Goal: Information Seeking & Learning: Find specific fact

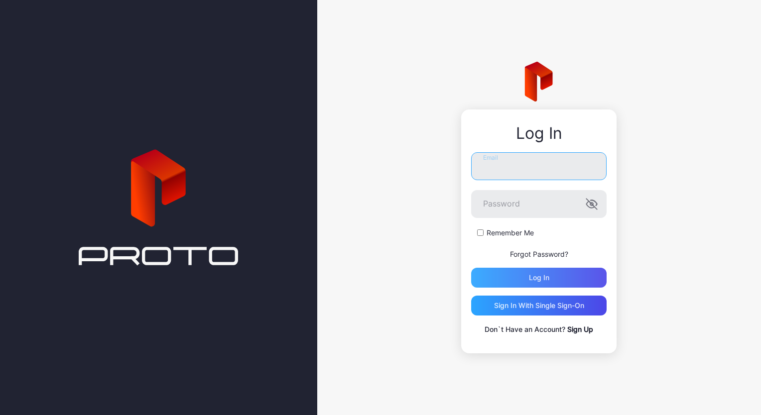
type input "**********"
click at [537, 272] on div "Log in" at bounding box center [538, 278] width 135 height 20
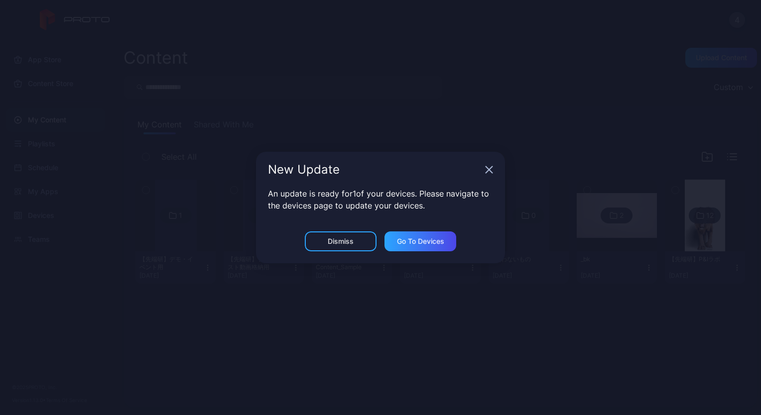
click at [494, 174] on div "New Update" at bounding box center [380, 170] width 249 height 36
click at [491, 171] on icon "button" at bounding box center [489, 170] width 8 height 8
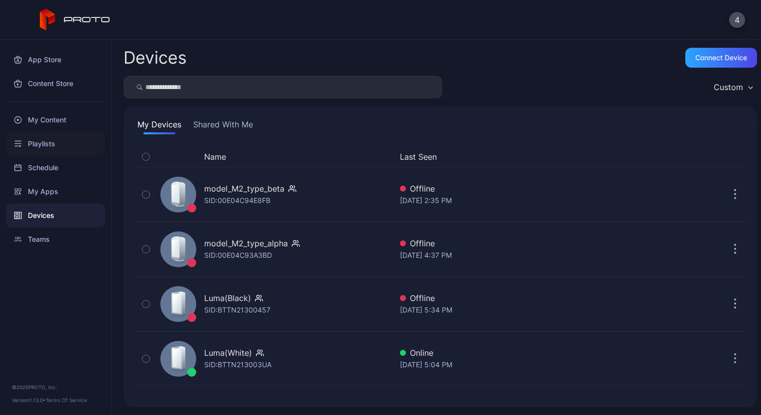
click at [55, 142] on div "Playlists" at bounding box center [55, 144] width 99 height 24
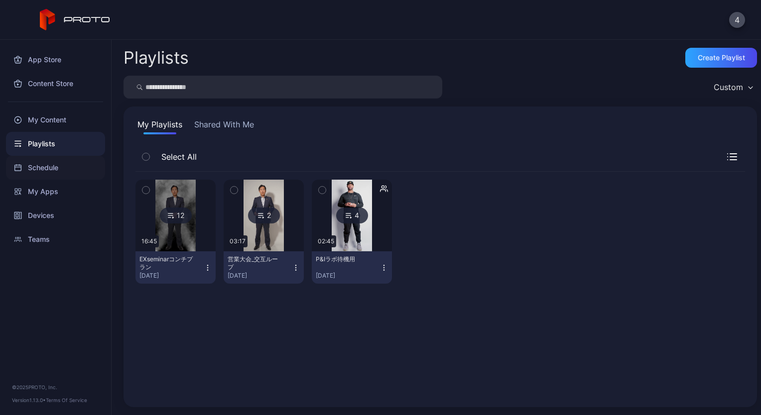
click at [36, 173] on div "Schedule" at bounding box center [55, 168] width 99 height 24
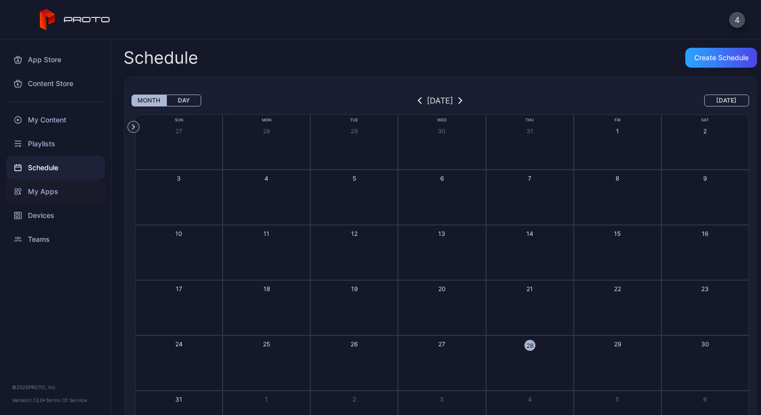
click at [45, 194] on div "My Apps" at bounding box center [55, 192] width 99 height 24
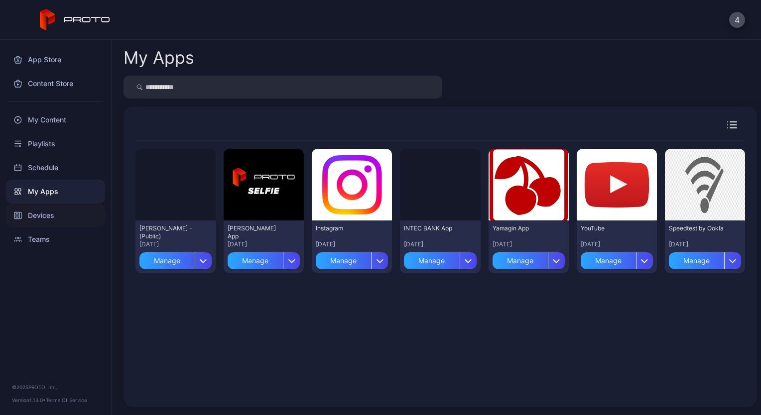
click at [58, 213] on div "Devices" at bounding box center [55, 216] width 99 height 24
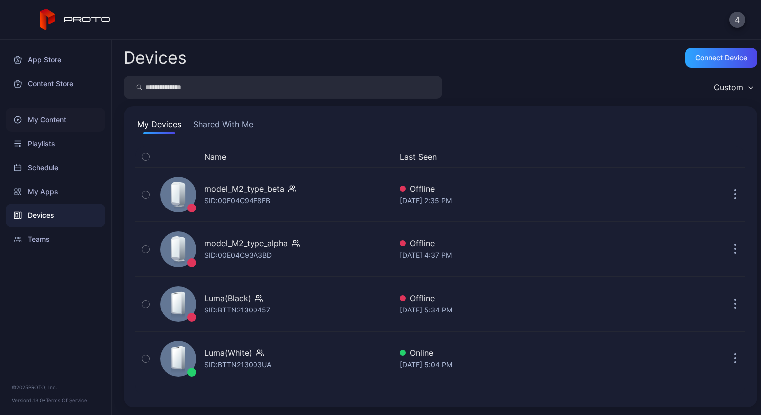
click at [44, 127] on div "My Content" at bounding box center [55, 120] width 99 height 24
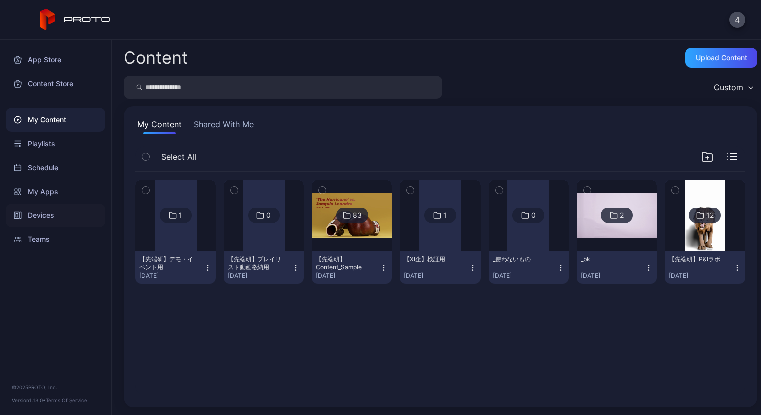
click at [45, 222] on div "Devices" at bounding box center [55, 216] width 99 height 24
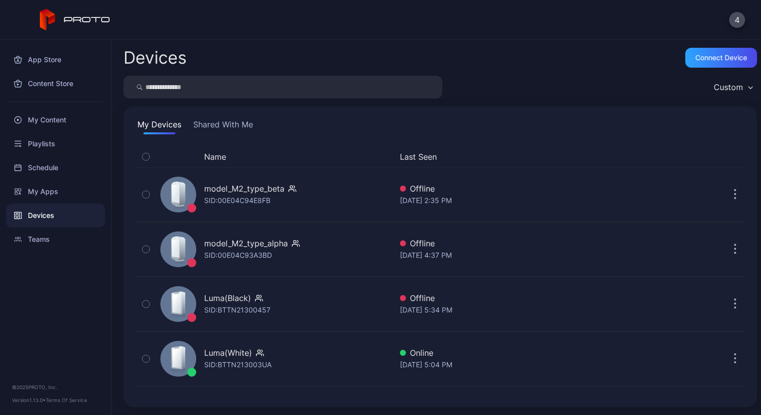
click at [216, 126] on button "Shared With Me" at bounding box center [223, 126] width 64 height 16
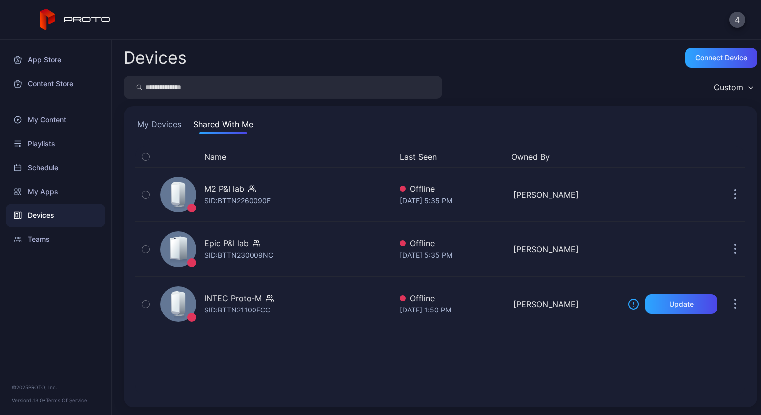
click at [177, 127] on button "My Devices" at bounding box center [159, 126] width 48 height 16
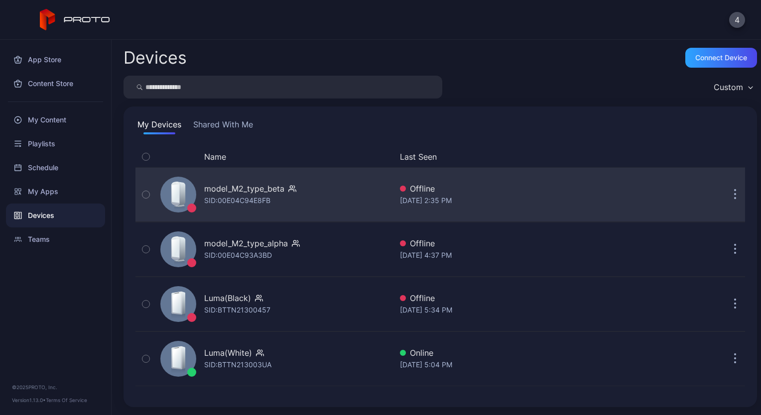
click at [250, 200] on div "SID: 00E04C94E8FB" at bounding box center [237, 201] width 66 height 12
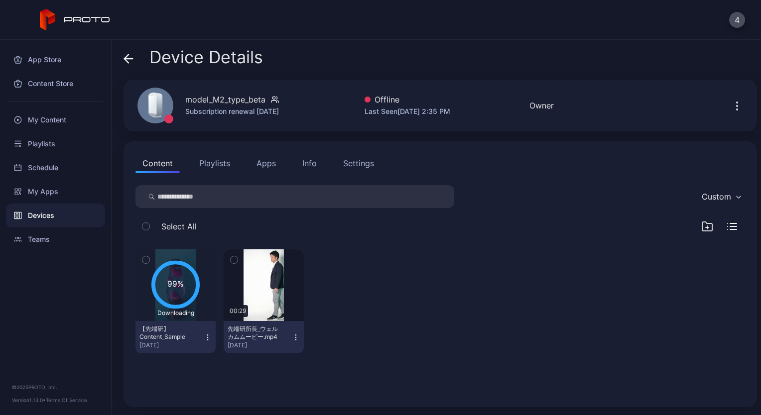
click at [131, 63] on icon at bounding box center [128, 59] width 10 height 10
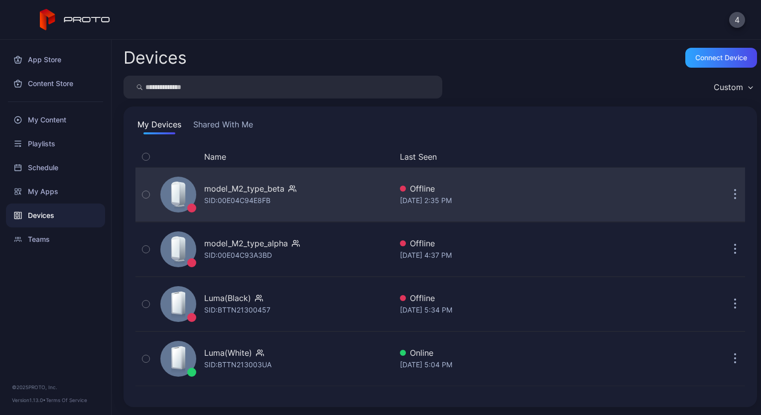
click at [727, 198] on button "button" at bounding box center [735, 195] width 20 height 20
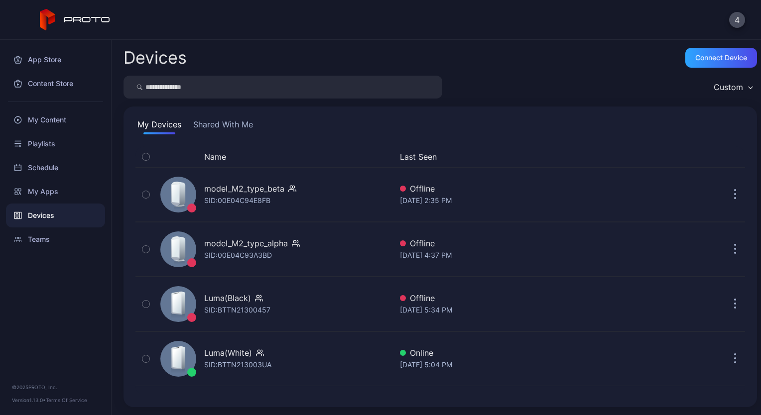
drag, startPoint x: 344, startPoint y: 188, endPoint x: 478, endPoint y: 62, distance: 184.2
click at [478, 62] on div "Devices Connect device" at bounding box center [439, 58] width 633 height 20
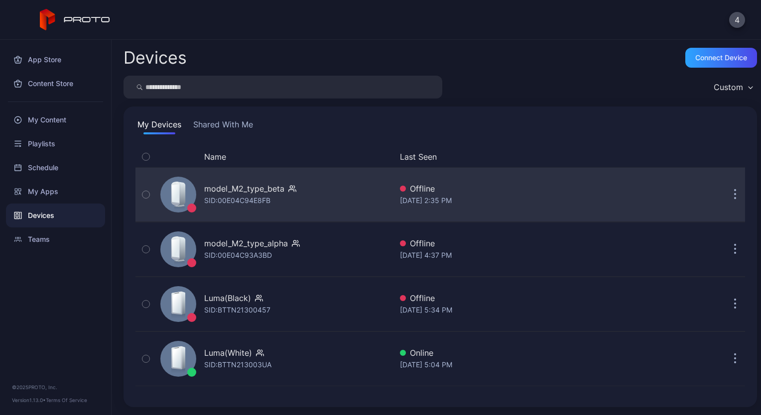
click at [559, 189] on div "Offline" at bounding box center [510, 189] width 220 height 12
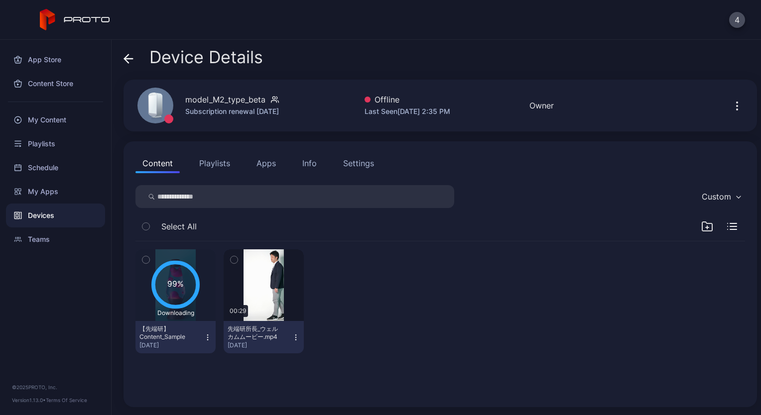
click at [312, 162] on div "Info" at bounding box center [309, 163] width 14 height 12
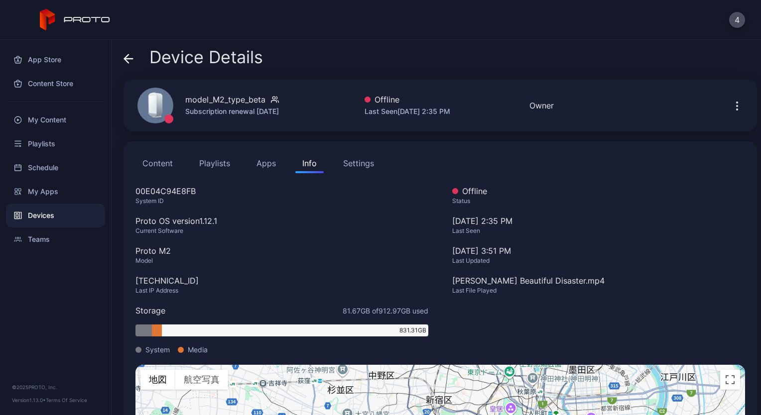
click at [129, 55] on icon at bounding box center [128, 59] width 10 height 10
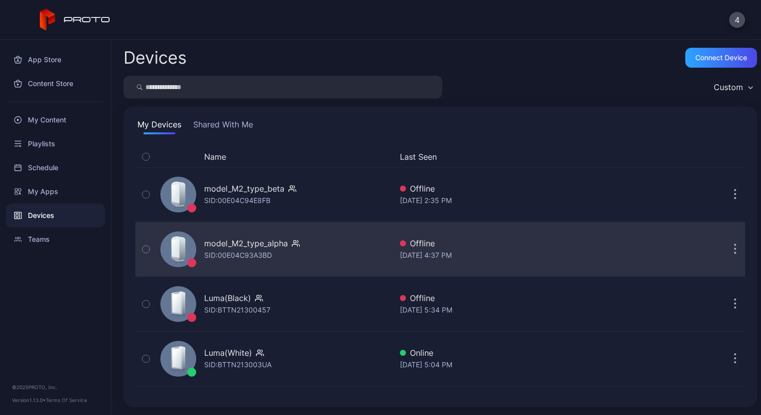
click at [261, 261] on div "model_M2_type_alpha SID: 00E04C93A3BD" at bounding box center [273, 250] width 235 height 50
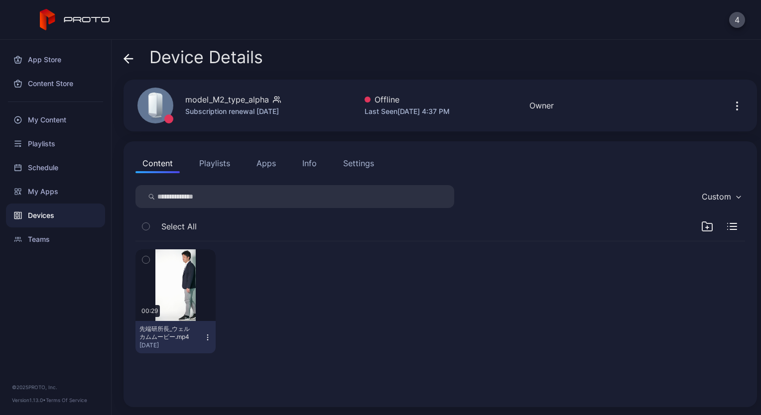
click at [309, 165] on div "Info" at bounding box center [309, 163] width 14 height 12
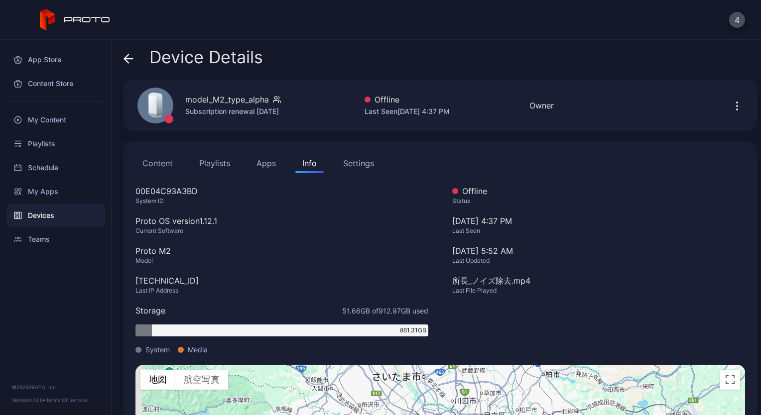
click at [123, 56] on icon at bounding box center [128, 59] width 10 height 10
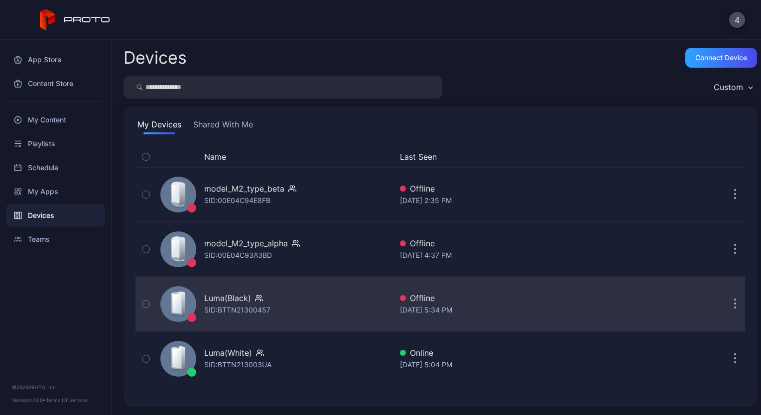
click at [276, 311] on div "Luma(Black) SID: BTTN21300457" at bounding box center [273, 304] width 235 height 50
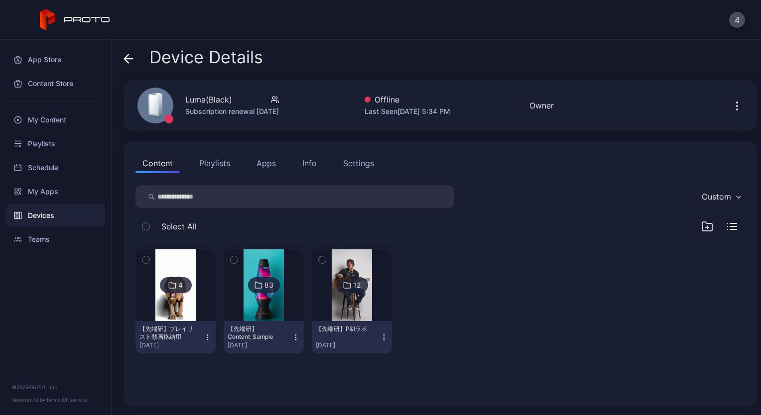
click at [303, 165] on div "Info" at bounding box center [309, 163] width 14 height 12
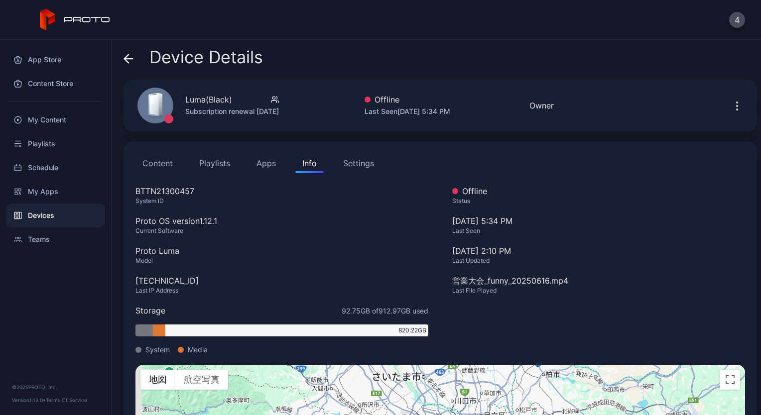
click at [128, 63] on icon at bounding box center [128, 59] width 10 height 10
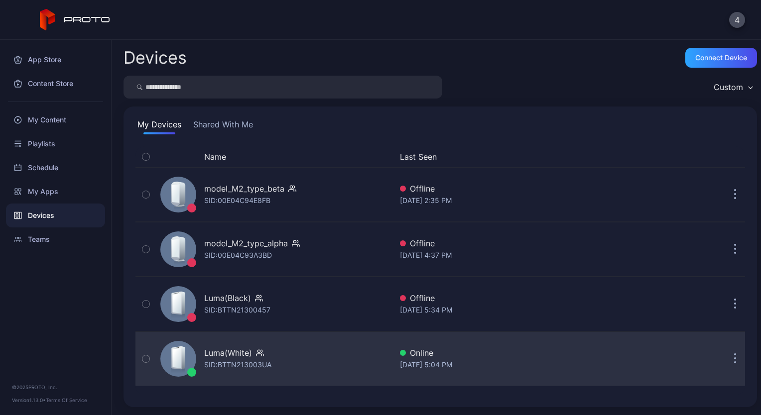
click at [267, 352] on div "Luma(White)" at bounding box center [237, 353] width 67 height 12
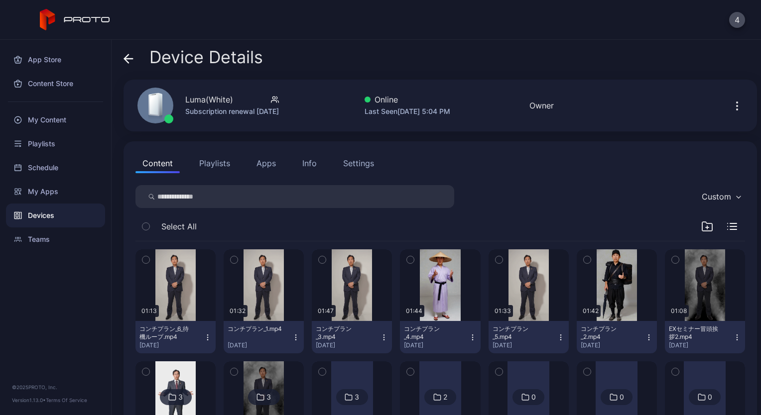
click at [297, 156] on button "Info" at bounding box center [309, 163] width 28 height 20
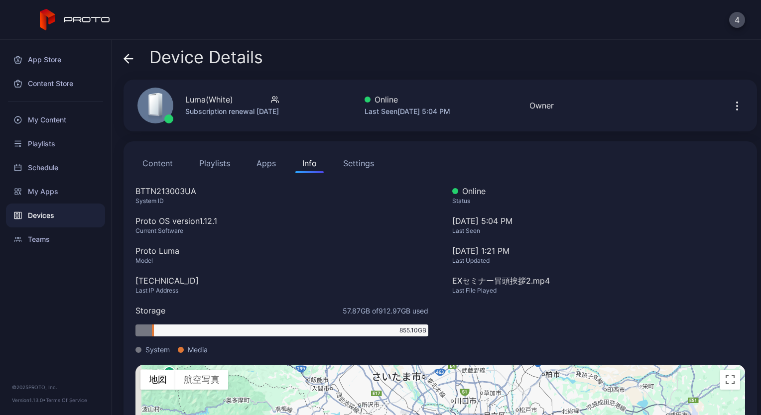
click at [129, 62] on icon at bounding box center [128, 59] width 10 height 10
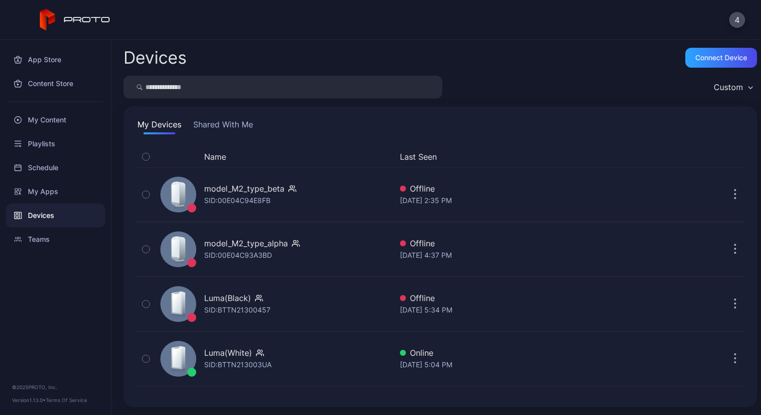
click at [237, 126] on button "Shared With Me" at bounding box center [223, 126] width 64 height 16
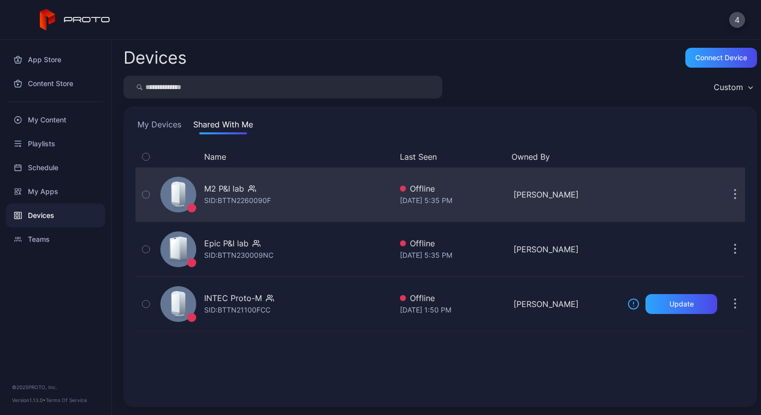
click at [219, 189] on div "M2 P&I lab" at bounding box center [224, 189] width 40 height 12
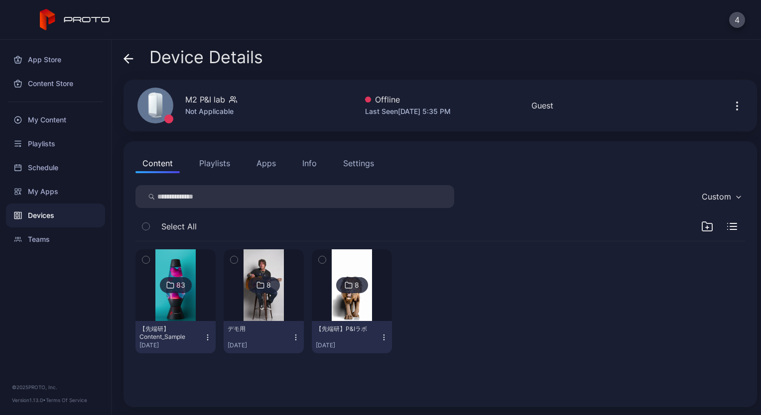
click at [308, 169] on div "Info" at bounding box center [309, 163] width 14 height 12
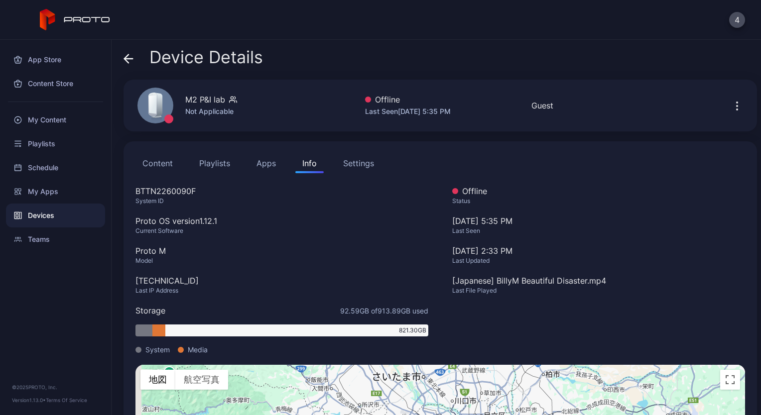
click at [133, 65] on span at bounding box center [128, 57] width 10 height 19
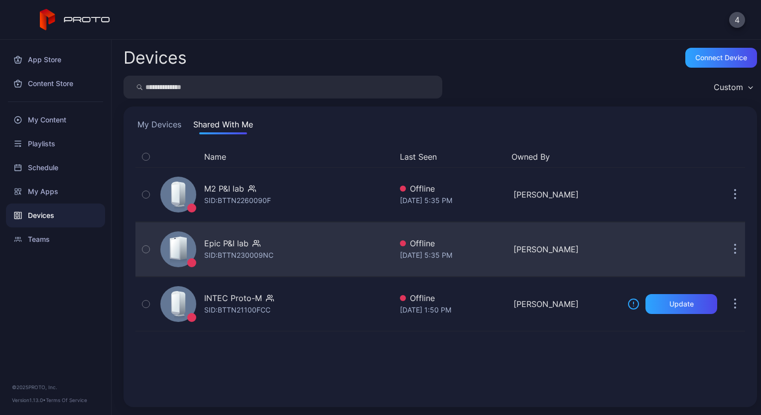
click at [278, 252] on div "Epic P&I lab SID: BTTN230009NC" at bounding box center [273, 250] width 235 height 50
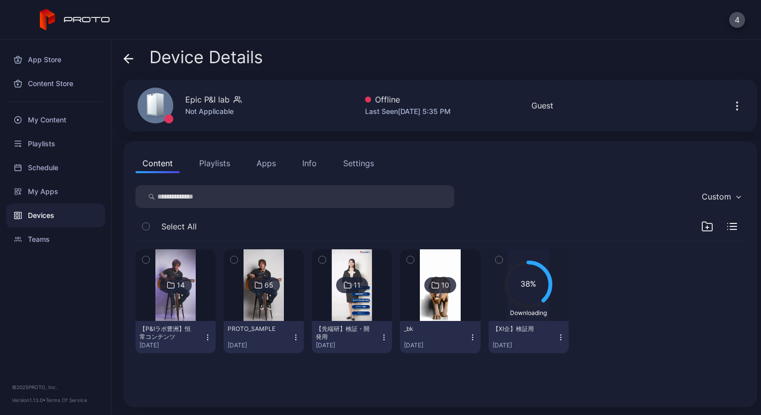
click at [271, 168] on button "Apps" at bounding box center [265, 163] width 33 height 20
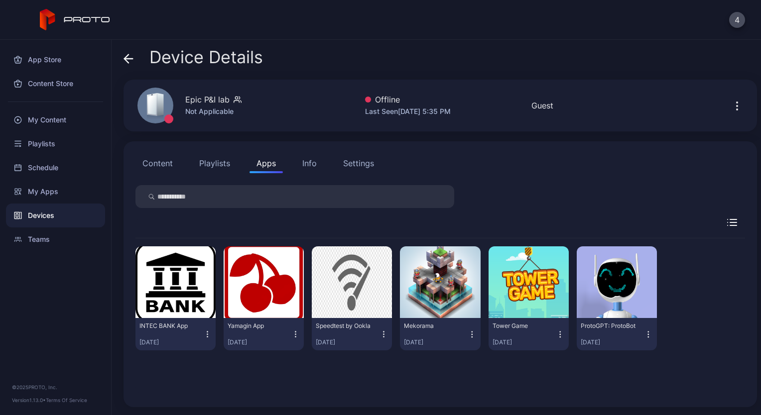
click at [301, 168] on button "Info" at bounding box center [309, 163] width 28 height 20
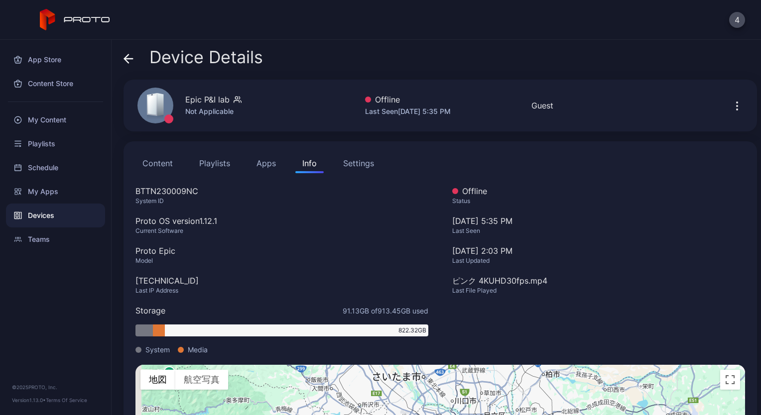
scroll to position [50, 0]
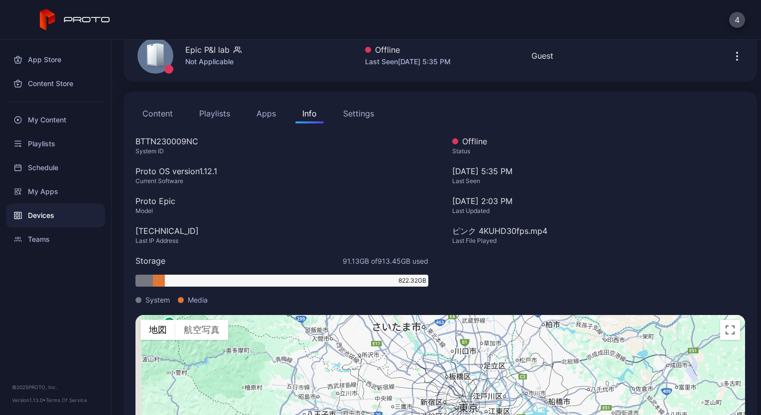
click at [159, 110] on button "Content" at bounding box center [157, 114] width 44 height 20
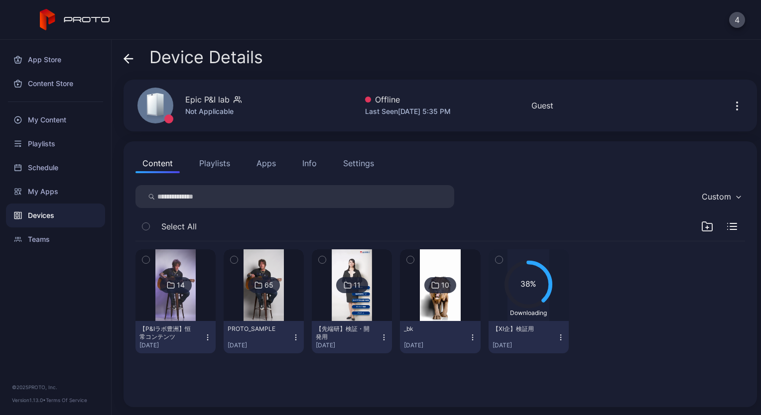
click at [123, 59] on div "Device Details Epic P&I lab Not Applicable Offline Last Seen [DATE] 5:35 PM Gue…" at bounding box center [436, 227] width 649 height 375
click at [132, 60] on icon at bounding box center [128, 59] width 10 height 10
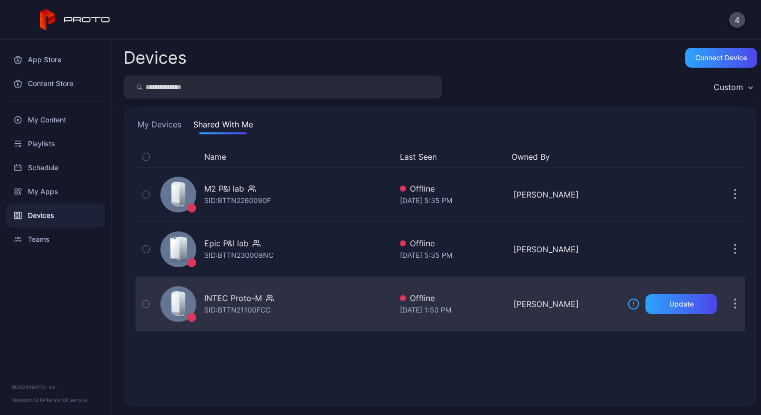
click at [275, 307] on div "INTEC Proto-M SID: BTTN21100FCC" at bounding box center [273, 304] width 235 height 50
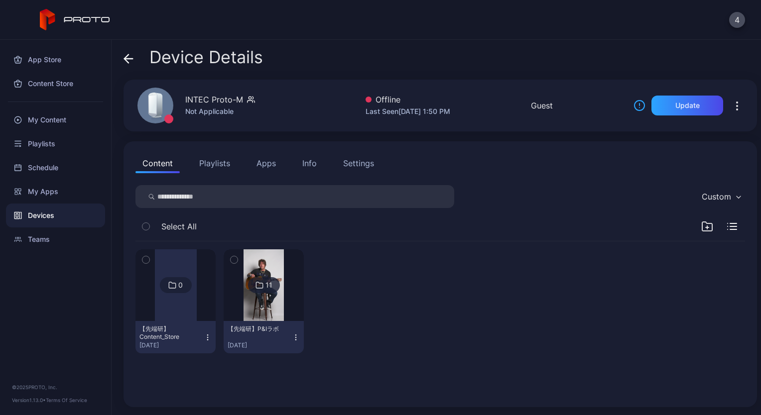
click at [293, 161] on div "Content Playlists Apps Info Settings" at bounding box center [439, 163] width 609 height 20
click at [318, 162] on button "Info" at bounding box center [309, 163] width 28 height 20
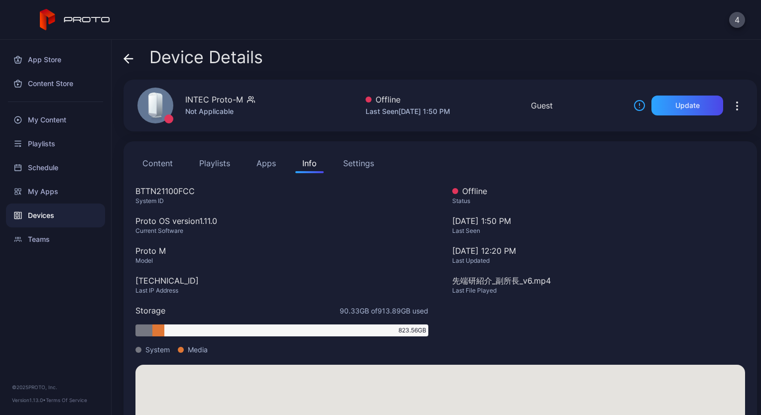
click at [309, 160] on div "Info" at bounding box center [309, 163] width 14 height 12
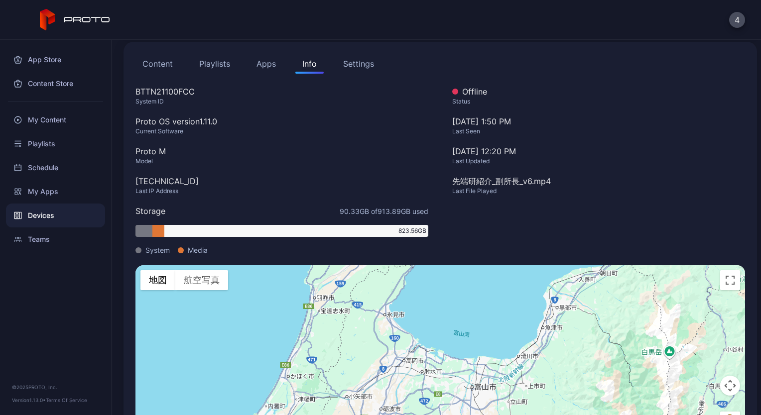
scroll to position [147, 0]
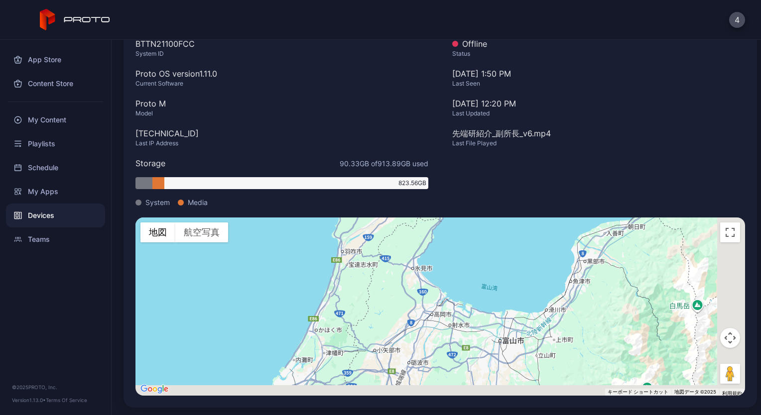
drag, startPoint x: 479, startPoint y: 308, endPoint x: 468, endPoint y: 304, distance: 12.3
click at [468, 304] on div "キーボードでのドラッグ操作を有効にするには、Alt+Enter キーを押します。キーボードでのドラッグが有効になったら、矢印キーを使用してマーカーを移動します…" at bounding box center [439, 307] width 609 height 178
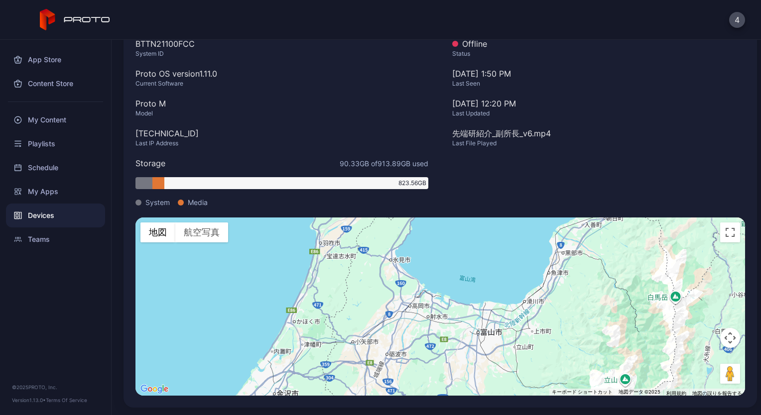
scroll to position [0, 0]
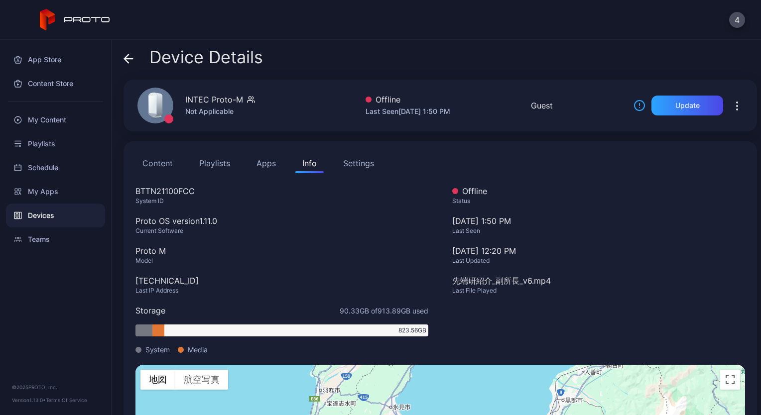
click at [135, 59] on div "Device Details" at bounding box center [192, 60] width 139 height 24
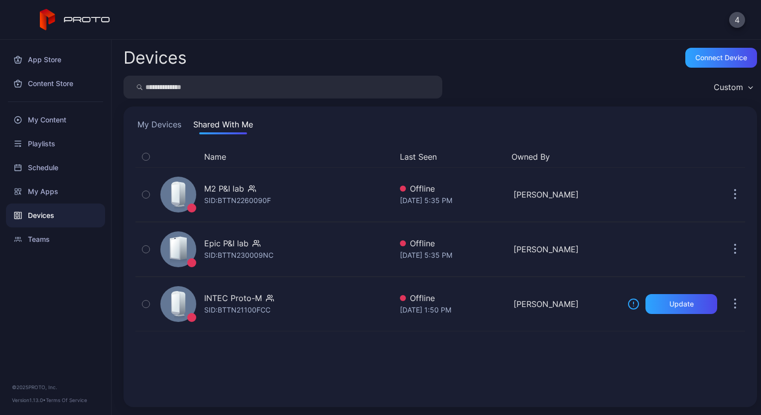
click at [174, 130] on button "My Devices" at bounding box center [159, 126] width 48 height 16
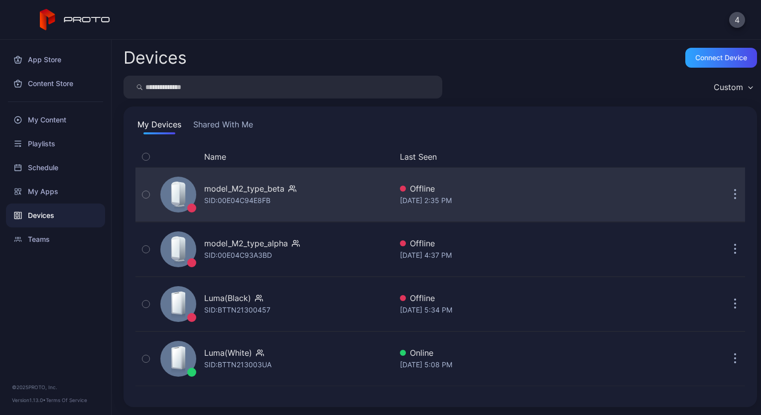
click at [225, 193] on div "model_M2_type_beta" at bounding box center [244, 189] width 80 height 12
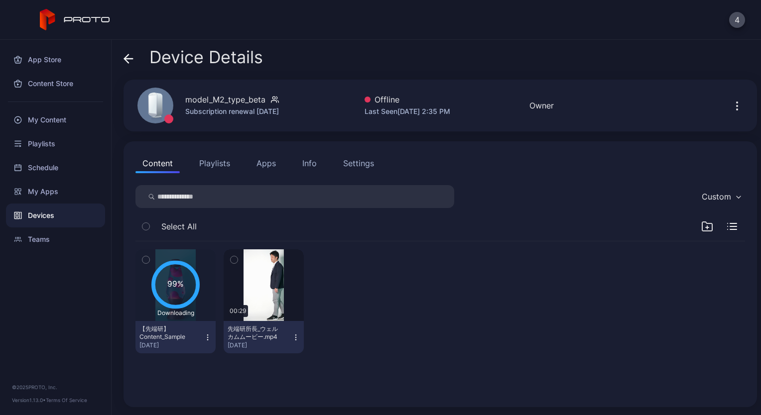
click at [313, 170] on button "Info" at bounding box center [309, 163] width 28 height 20
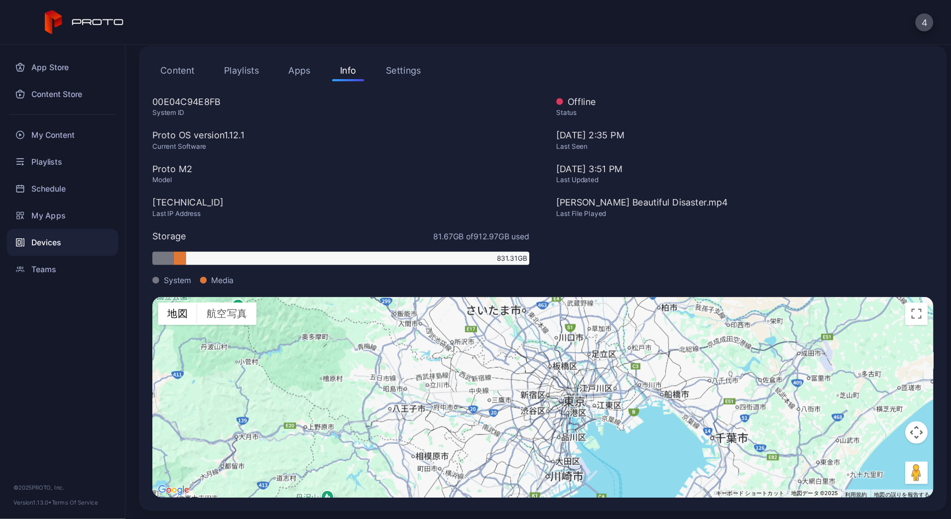
scroll to position [44, 0]
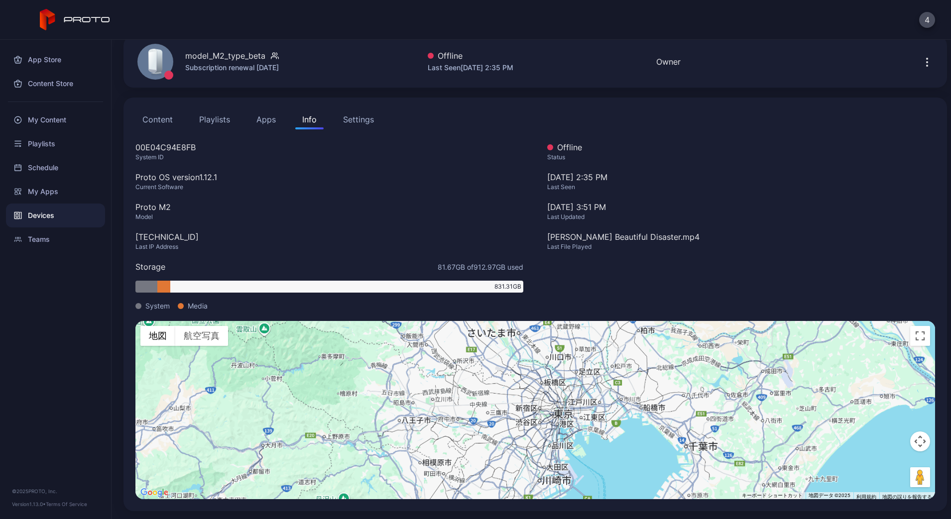
click at [206, 59] on div "model_M2_type_beta" at bounding box center [225, 56] width 80 height 12
copy div "model_M2_type_beta"
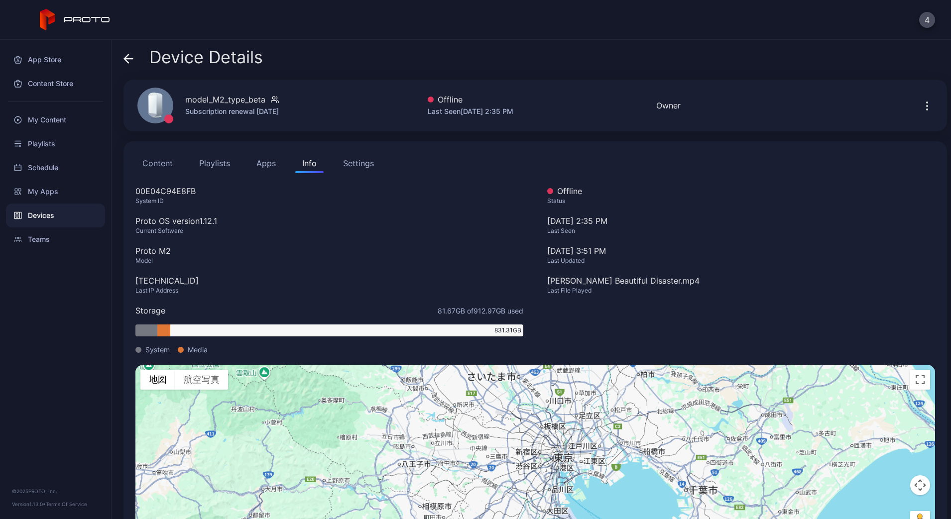
click at [127, 57] on icon at bounding box center [128, 59] width 10 height 10
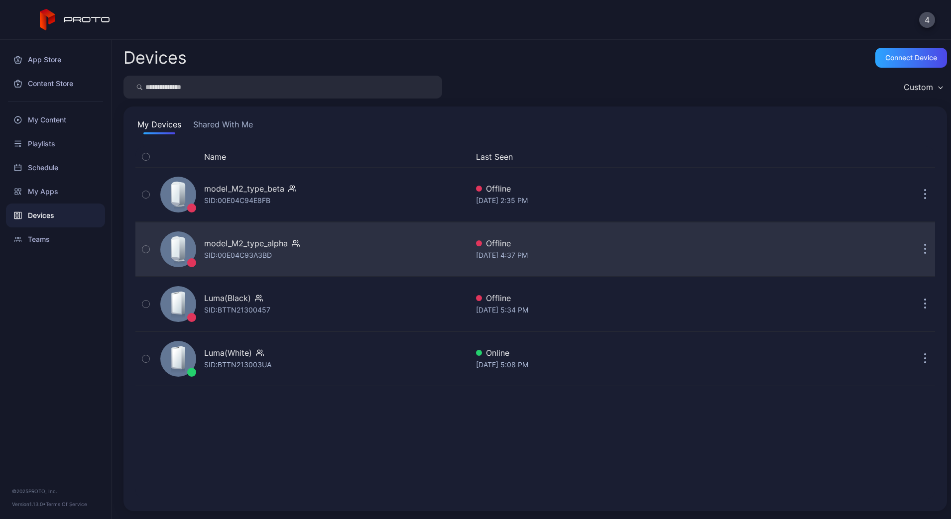
click at [260, 247] on div "model_M2_type_alpha" at bounding box center [246, 243] width 84 height 12
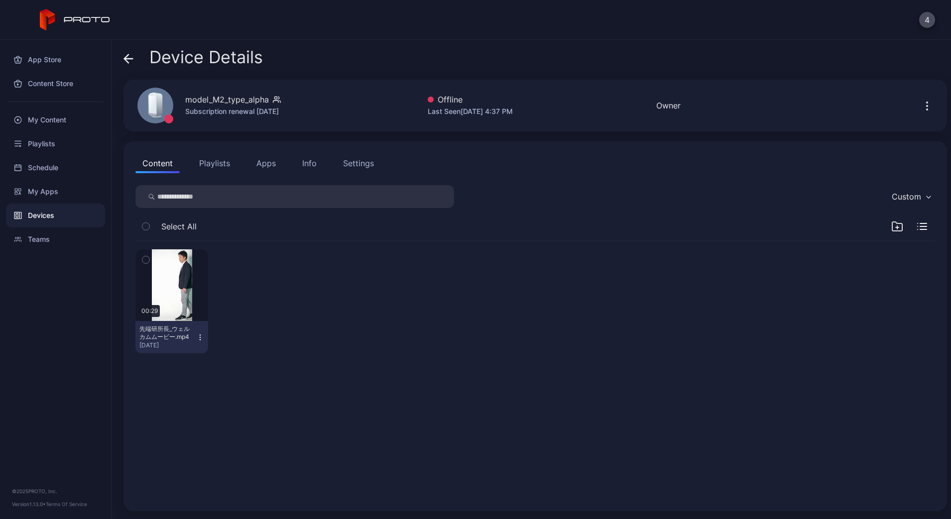
click at [299, 159] on button "Info" at bounding box center [309, 163] width 28 height 20
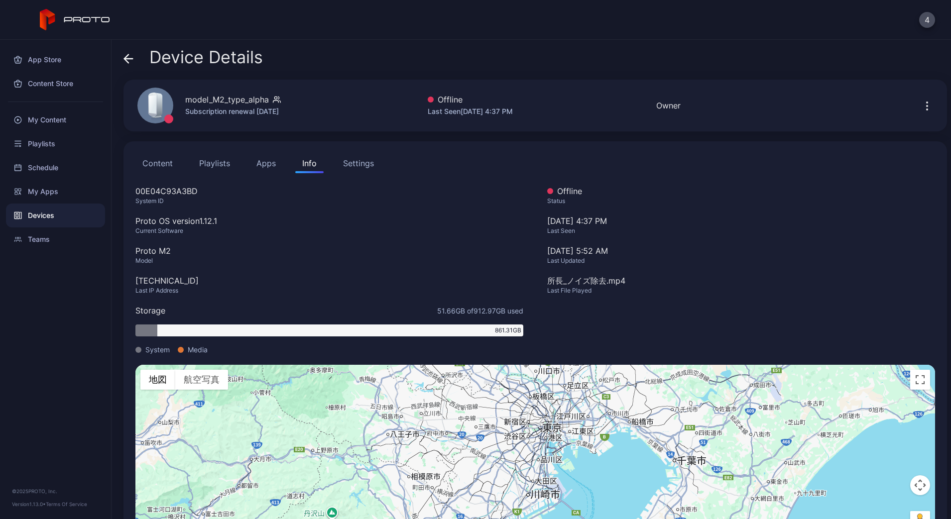
click at [137, 58] on div "Device Details" at bounding box center [192, 60] width 139 height 24
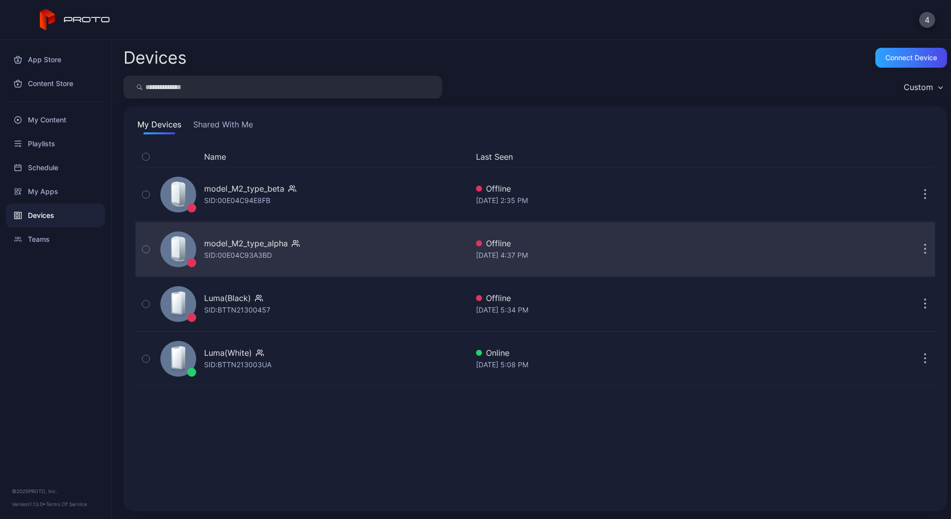
click at [262, 240] on div "model_M2_type_alpha" at bounding box center [246, 243] width 84 height 12
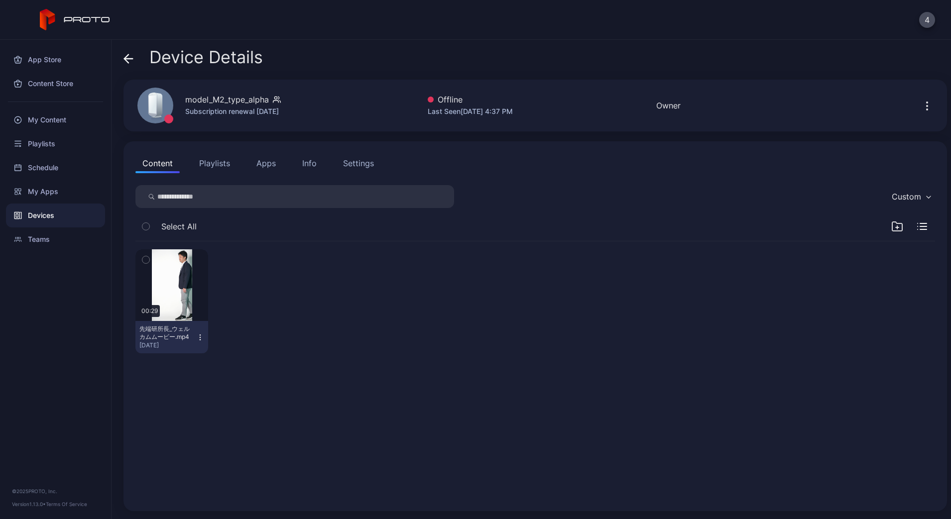
click at [293, 166] on div "Content Playlists Apps Info Settings" at bounding box center [535, 163] width 800 height 20
click at [307, 165] on div "Info" at bounding box center [309, 163] width 14 height 12
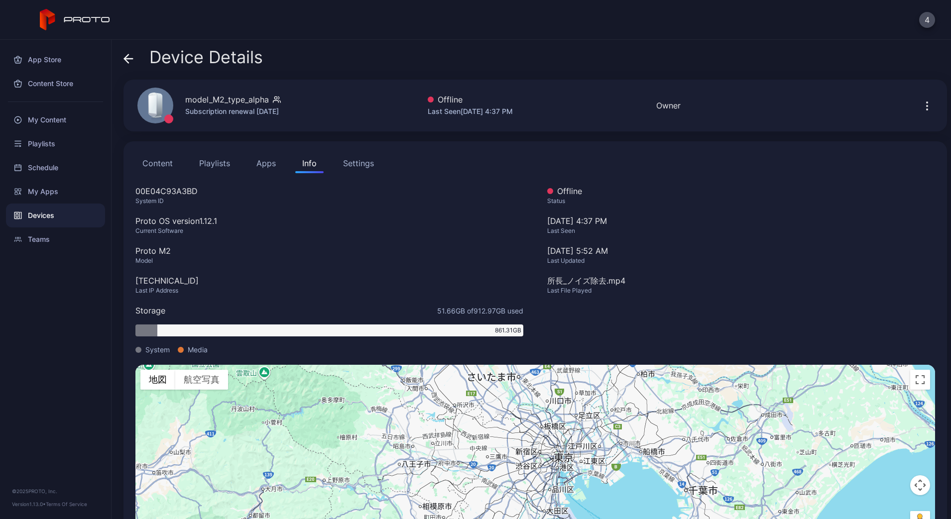
scroll to position [44, 0]
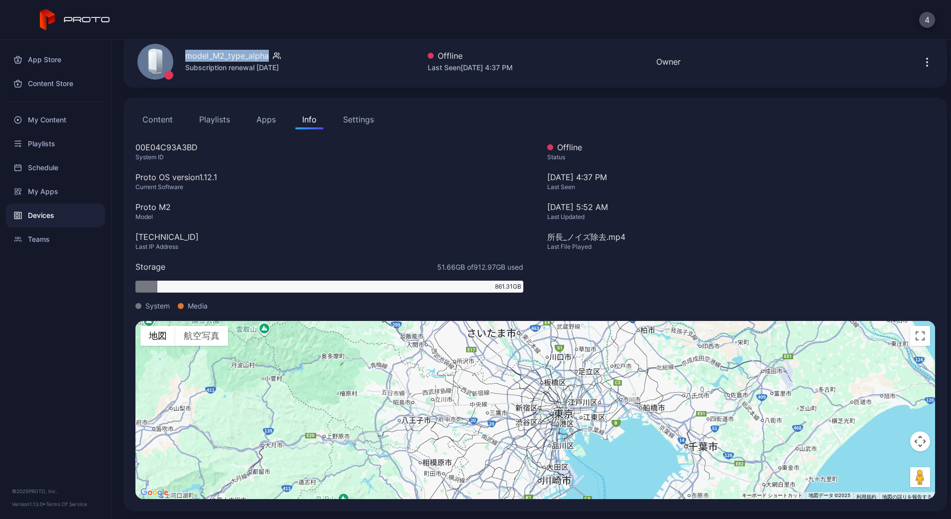
drag, startPoint x: 196, startPoint y: 56, endPoint x: 267, endPoint y: 59, distance: 71.8
click at [267, 59] on div "model_M2_type_alpha" at bounding box center [227, 56] width 84 height 12
copy div "model_M2_type_alpha"
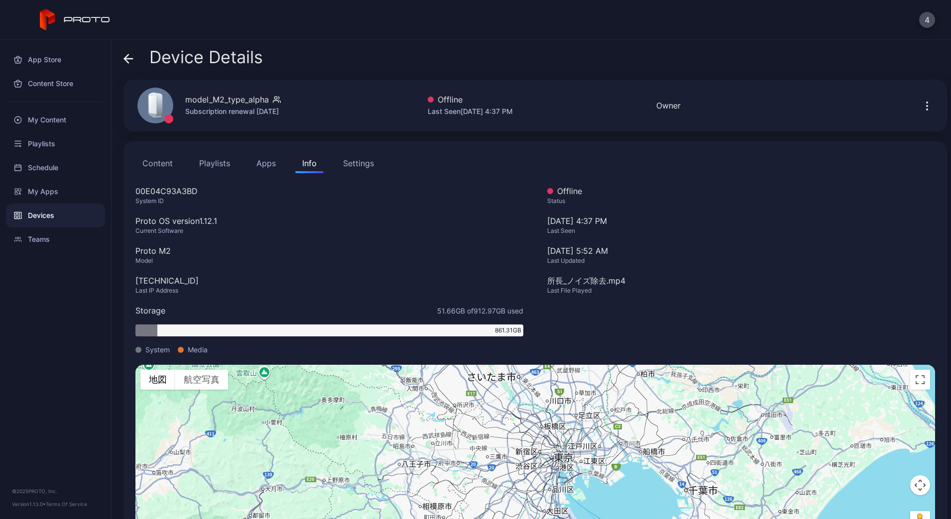
click at [130, 60] on icon at bounding box center [128, 59] width 10 height 10
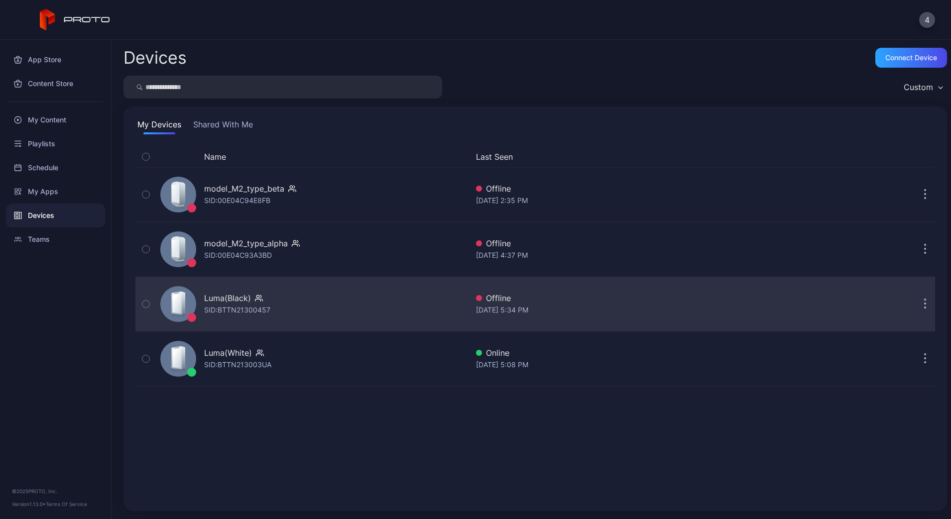
click at [245, 302] on div "Luma(Black)" at bounding box center [227, 298] width 47 height 12
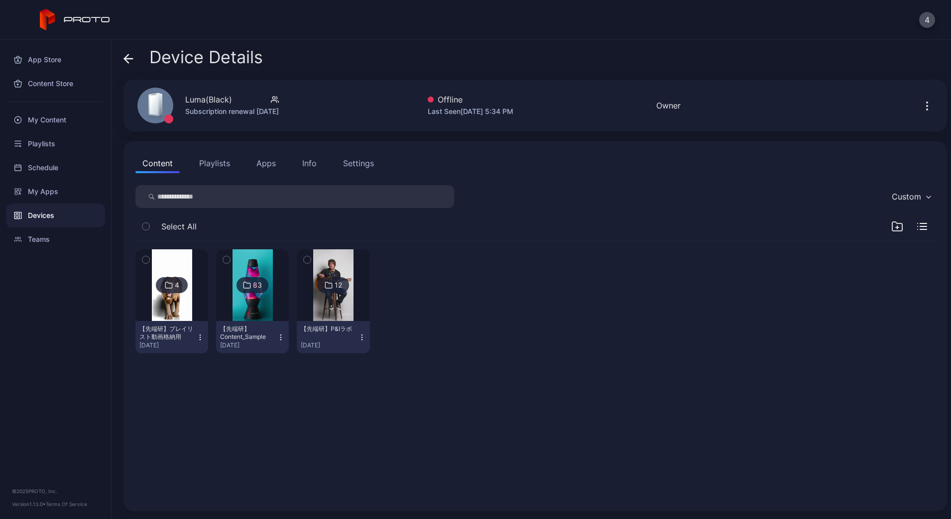
click at [307, 162] on div "Info" at bounding box center [309, 163] width 14 height 12
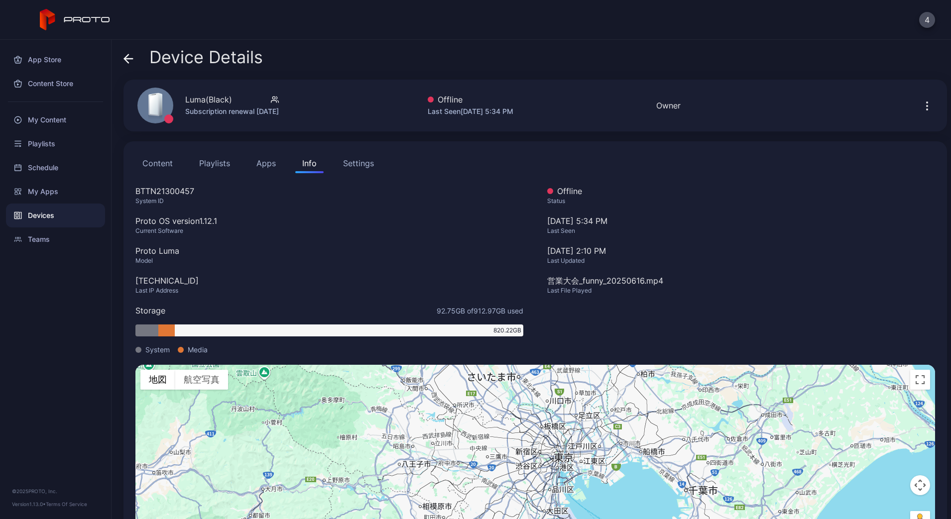
scroll to position [44, 0]
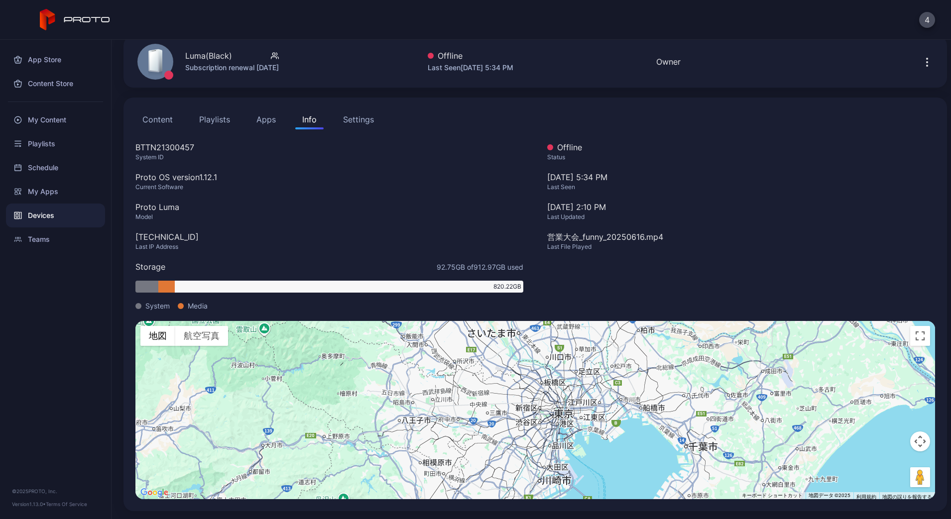
click at [206, 52] on div "Luma(Black)" at bounding box center [208, 56] width 47 height 12
copy div "Luma(Black)"
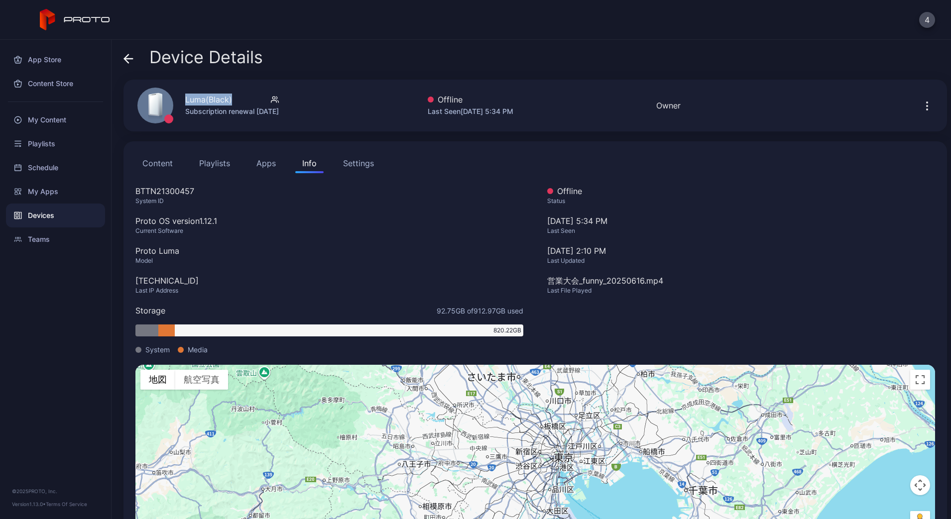
click at [124, 54] on span at bounding box center [128, 57] width 10 height 19
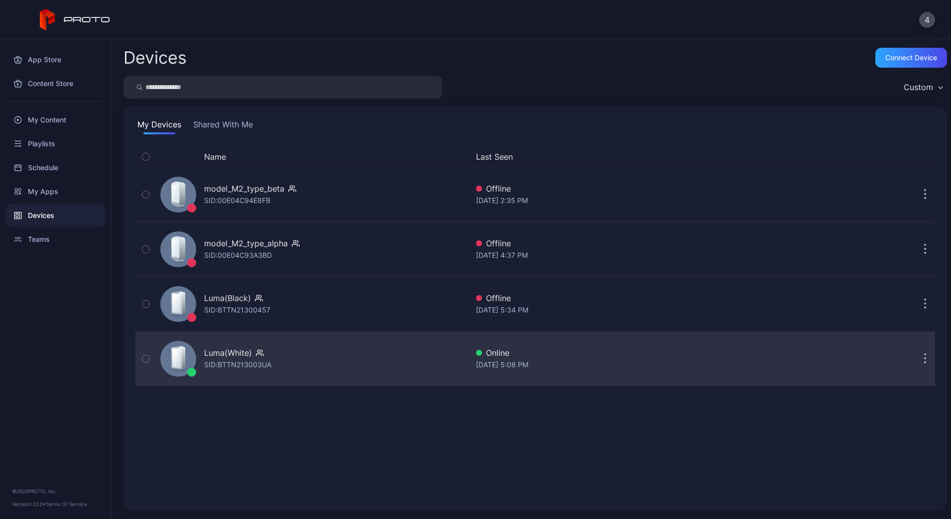
click at [252, 363] on div "SID: BTTN213003UA" at bounding box center [237, 365] width 67 height 12
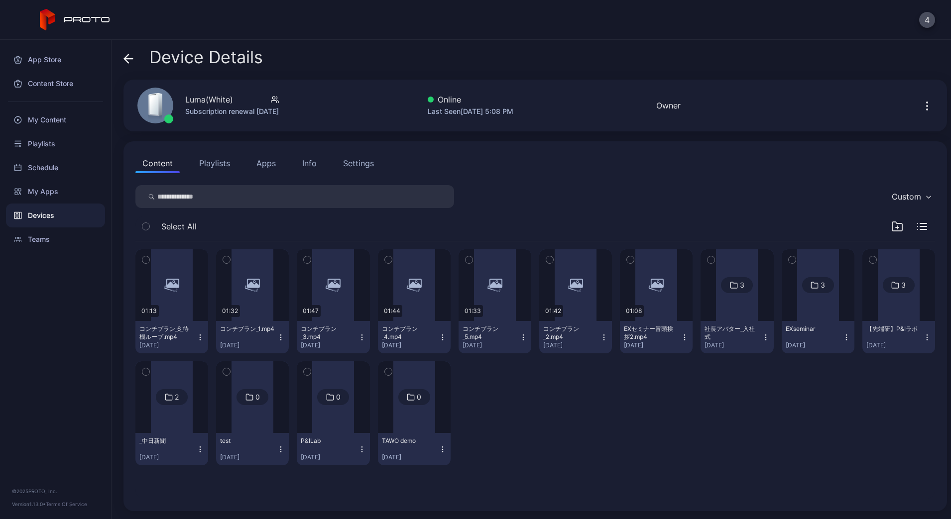
click at [316, 160] on div "Info" at bounding box center [309, 163] width 14 height 12
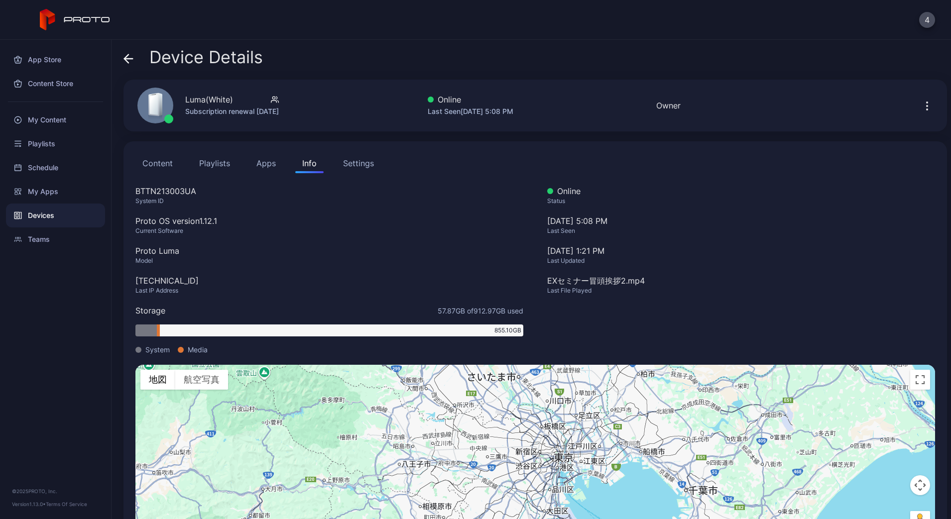
scroll to position [44, 0]
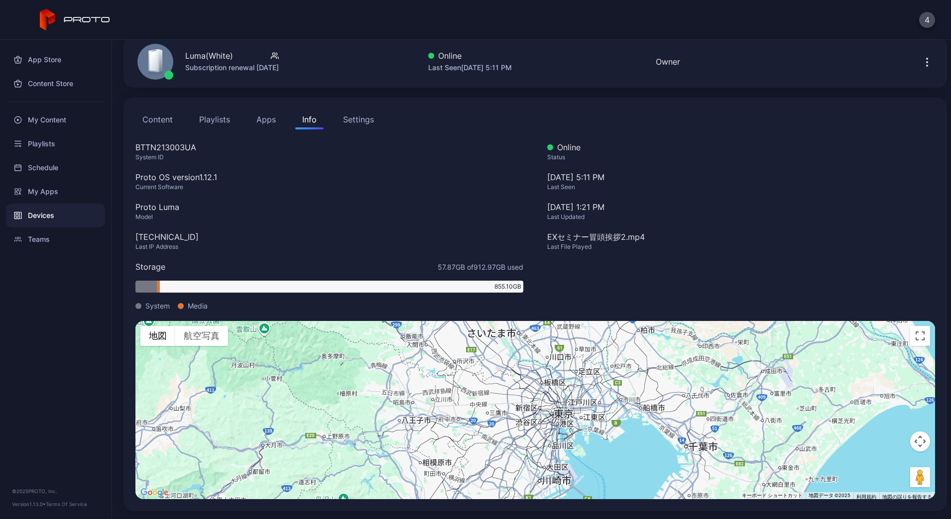
click at [205, 53] on div "Luma(White)" at bounding box center [209, 56] width 48 height 12
copy div "Luma(White)"
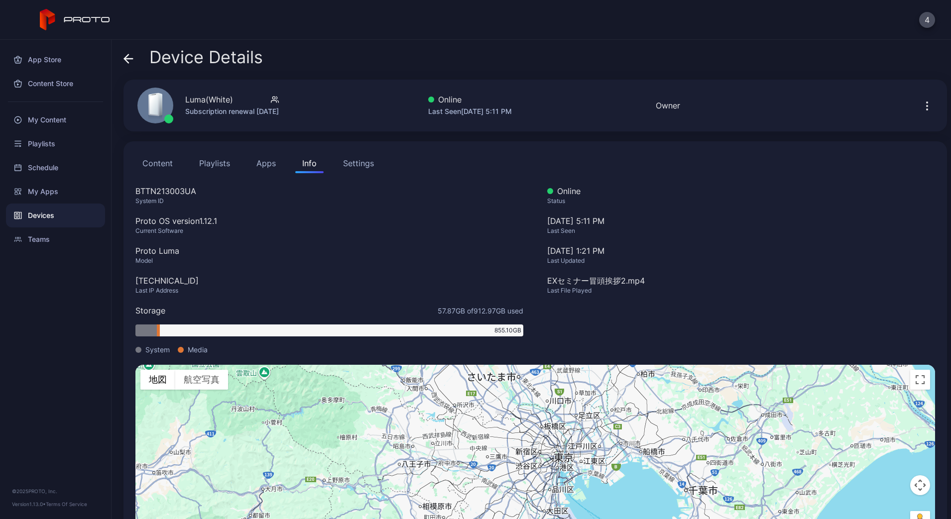
click at [128, 55] on icon at bounding box center [128, 59] width 10 height 10
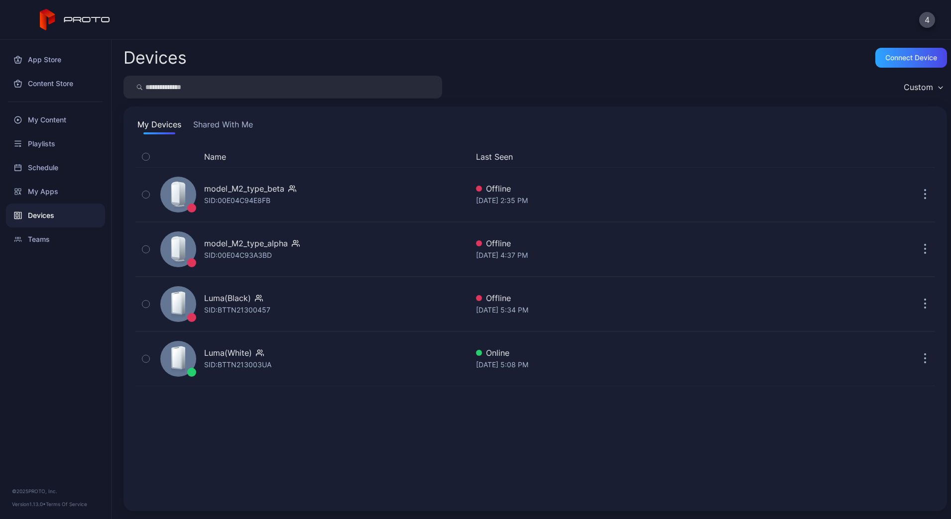
click at [214, 127] on button "Shared With Me" at bounding box center [223, 126] width 64 height 16
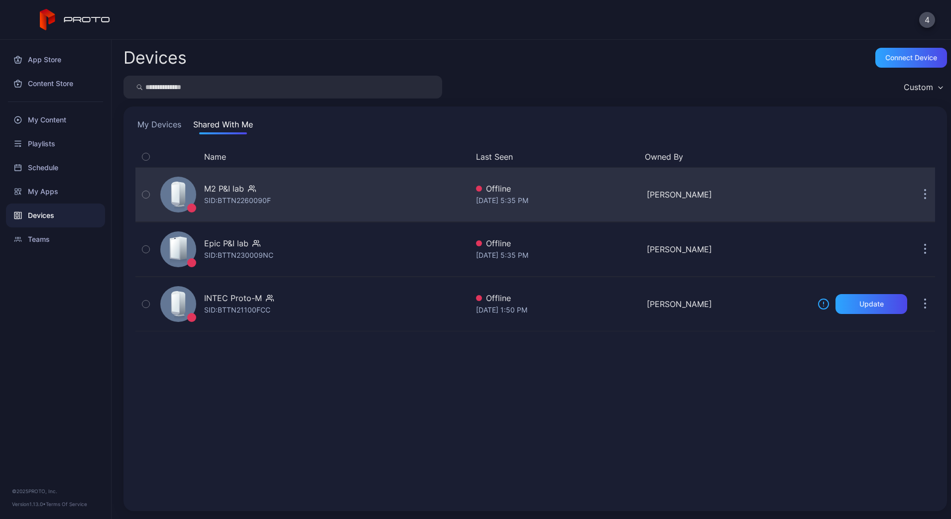
click at [258, 198] on div "SID: BTTN2260090F" at bounding box center [237, 201] width 67 height 12
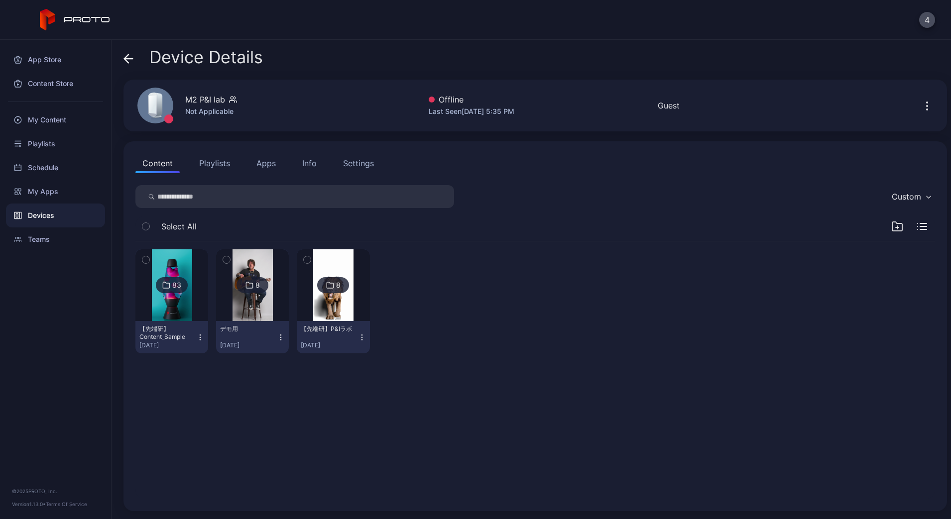
click at [315, 162] on div "Info" at bounding box center [309, 163] width 14 height 12
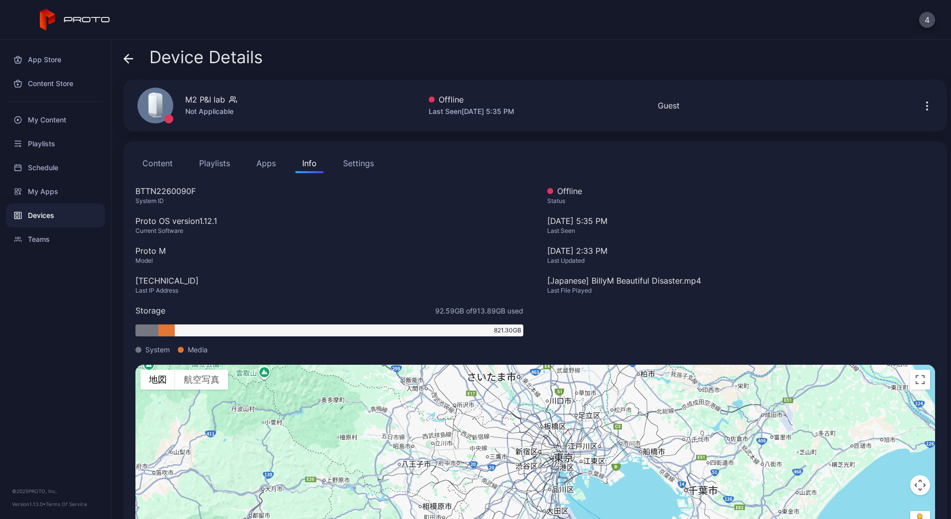
click at [132, 61] on icon at bounding box center [128, 59] width 10 height 10
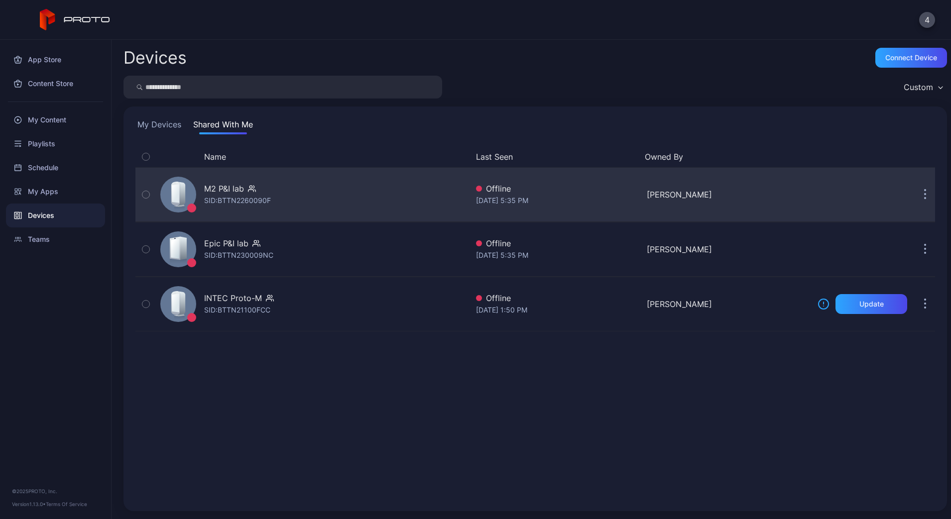
click at [234, 197] on div "SID: BTTN2260090F" at bounding box center [237, 201] width 67 height 12
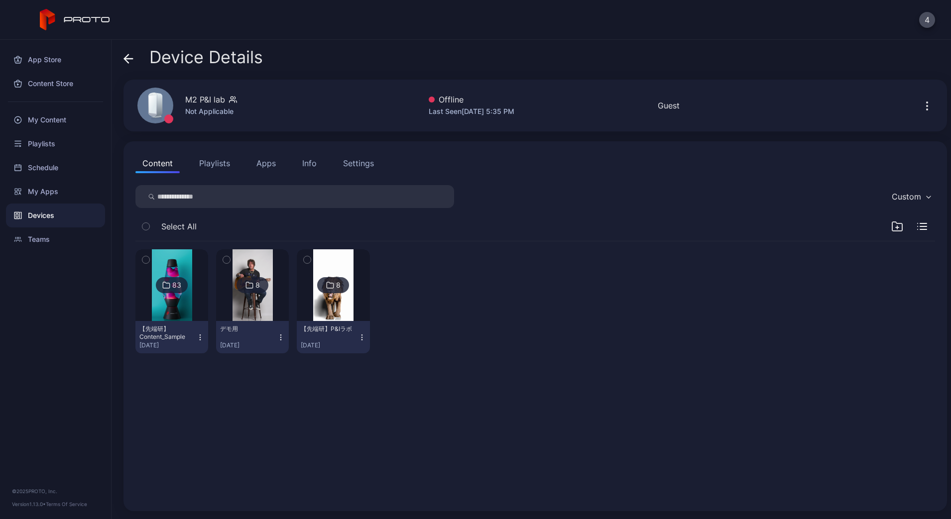
click at [207, 101] on div "M2 P&I lab" at bounding box center [205, 100] width 40 height 12
copy div "&"
click at [200, 100] on div "M2 P&I lab" at bounding box center [205, 100] width 40 height 12
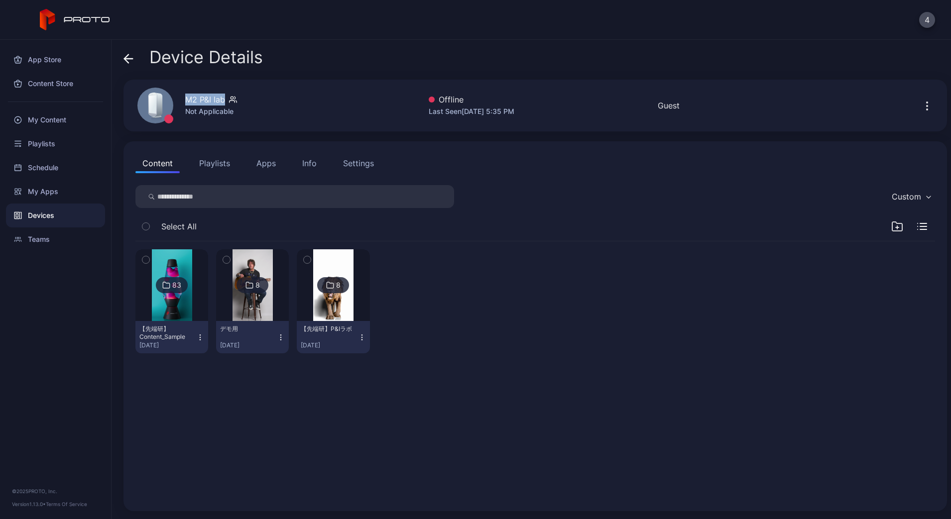
click at [200, 100] on div "M2 P&I lab" at bounding box center [205, 100] width 40 height 12
copy div "M2 P&I lab"
click at [135, 56] on div "Device Details" at bounding box center [192, 60] width 139 height 24
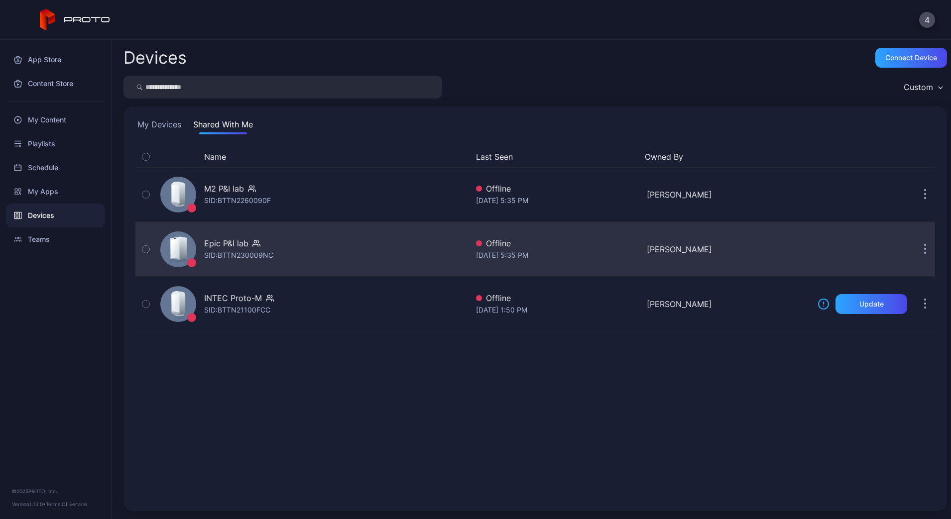
click at [260, 239] on div "Epic P&I lab" at bounding box center [238, 243] width 69 height 12
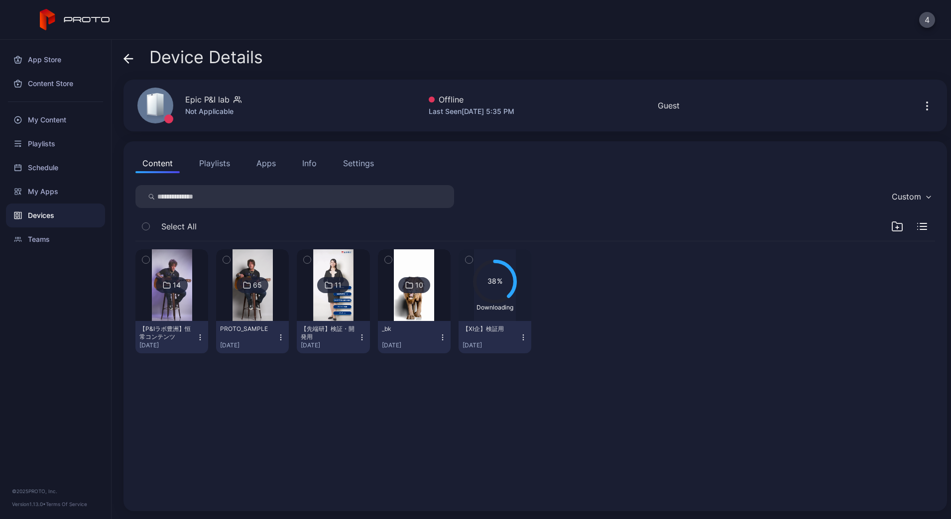
click at [192, 104] on div "Epic P&I lab" at bounding box center [207, 100] width 44 height 12
copy div "Epic P&I lab"
click at [309, 160] on div "Info" at bounding box center [309, 163] width 14 height 12
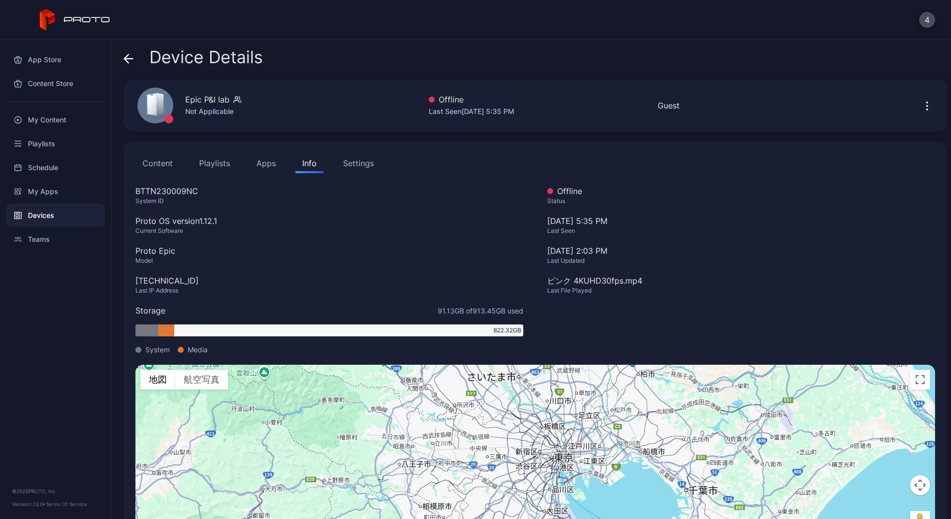
click at [125, 60] on icon at bounding box center [126, 58] width 4 height 8
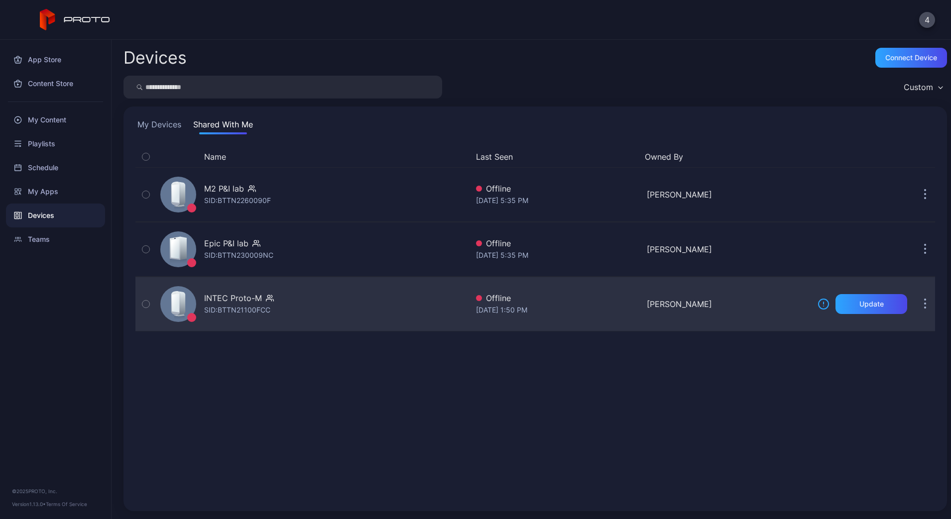
click at [273, 305] on div "INTEC Proto-M SID: BTTN21100FCC" at bounding box center [239, 304] width 70 height 24
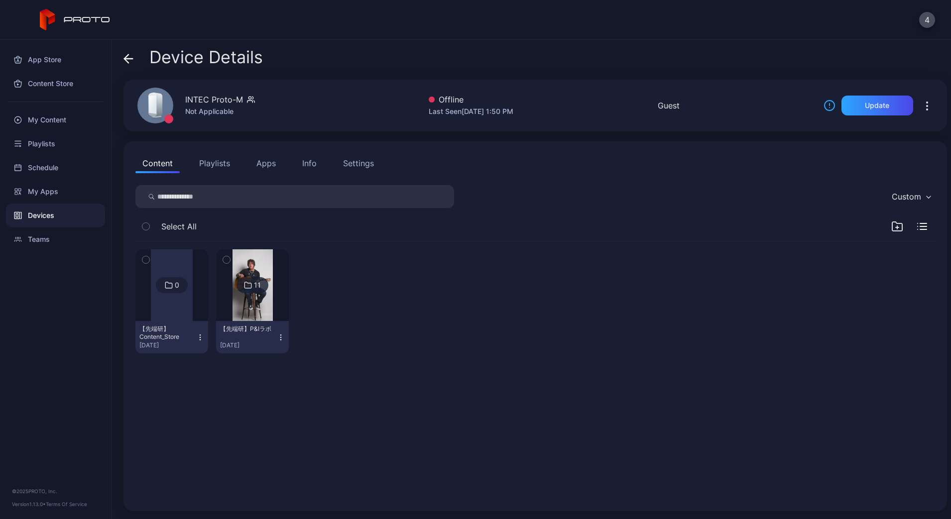
click at [322, 160] on button "Info" at bounding box center [309, 163] width 28 height 20
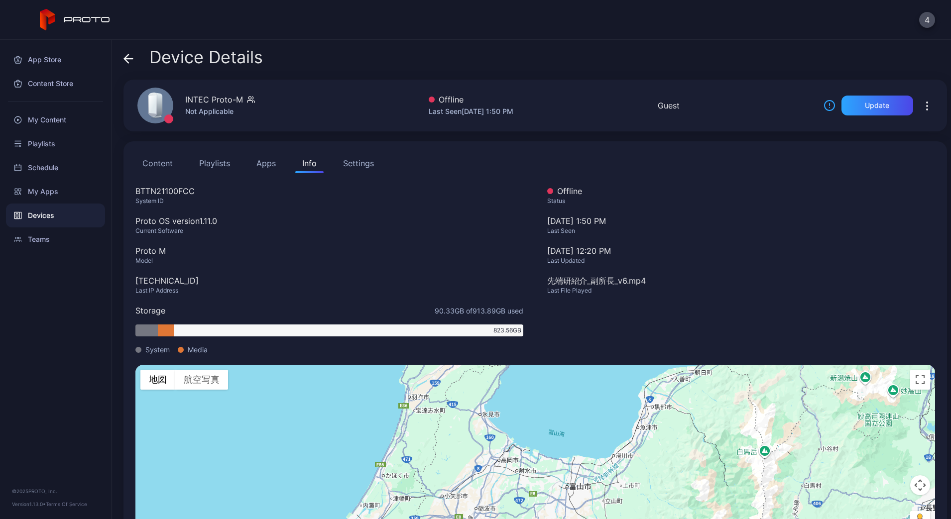
scroll to position [44, 0]
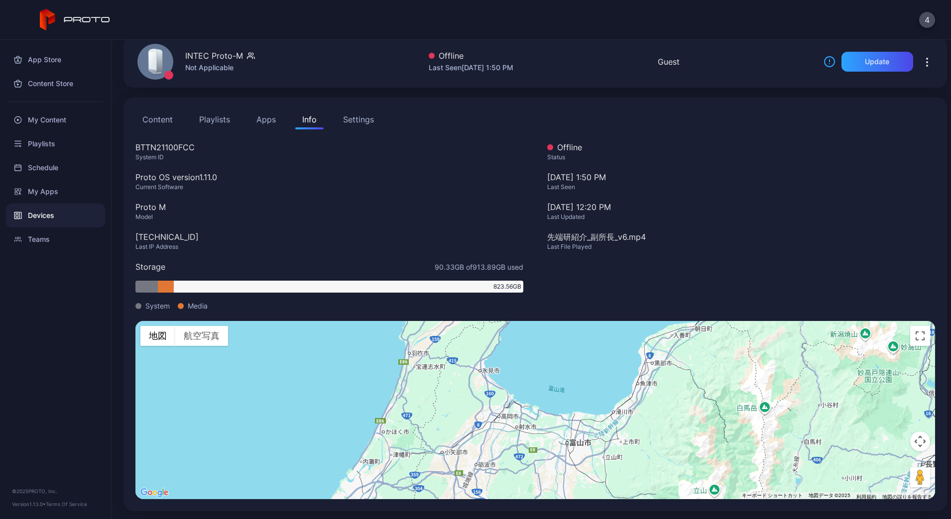
click at [188, 60] on div "INTEC Proto-M" at bounding box center [214, 56] width 58 height 12
copy div "INTEC Proto-M"
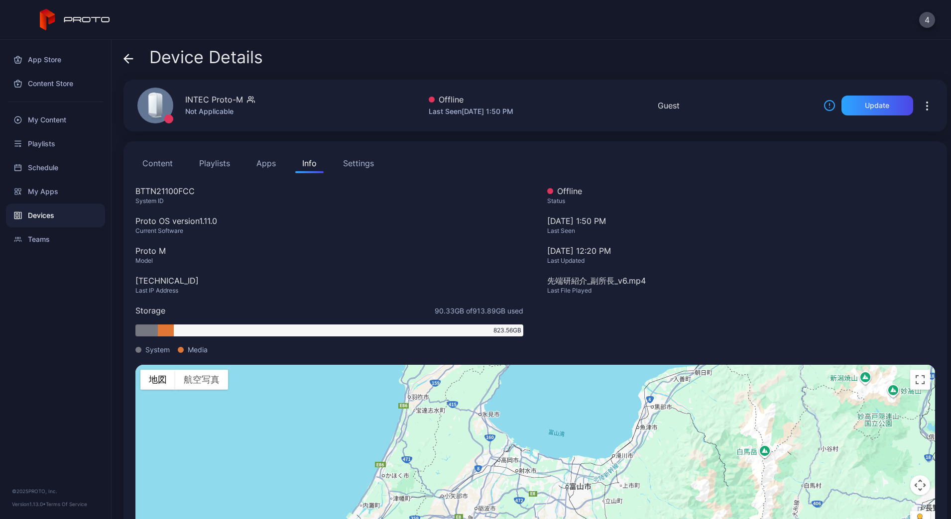
click at [126, 58] on icon at bounding box center [128, 59] width 10 height 10
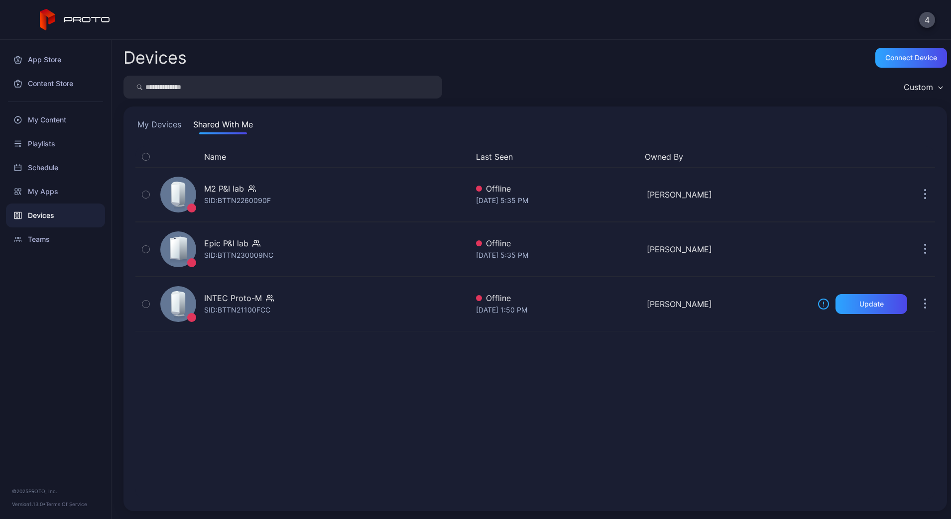
click at [153, 127] on button "My Devices" at bounding box center [159, 126] width 48 height 16
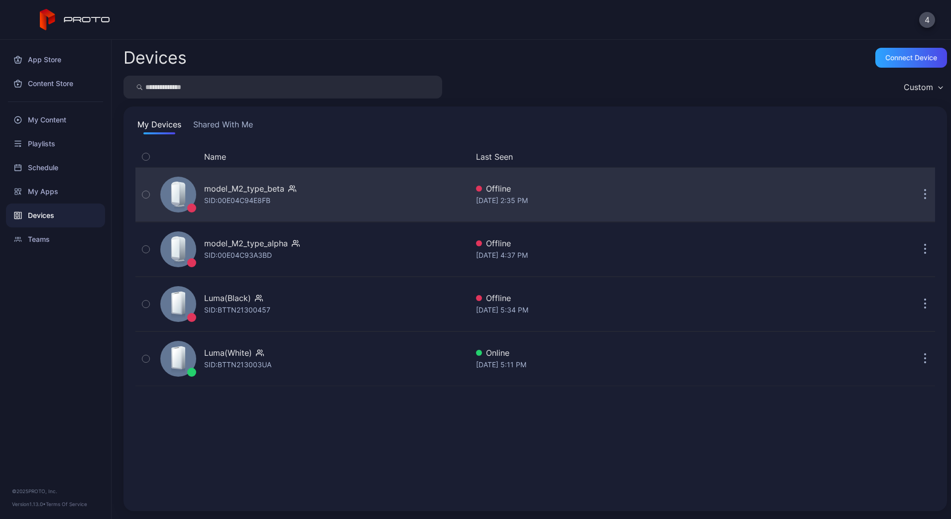
click at [241, 202] on div "SID: 00E04C94E8FB" at bounding box center [237, 201] width 66 height 12
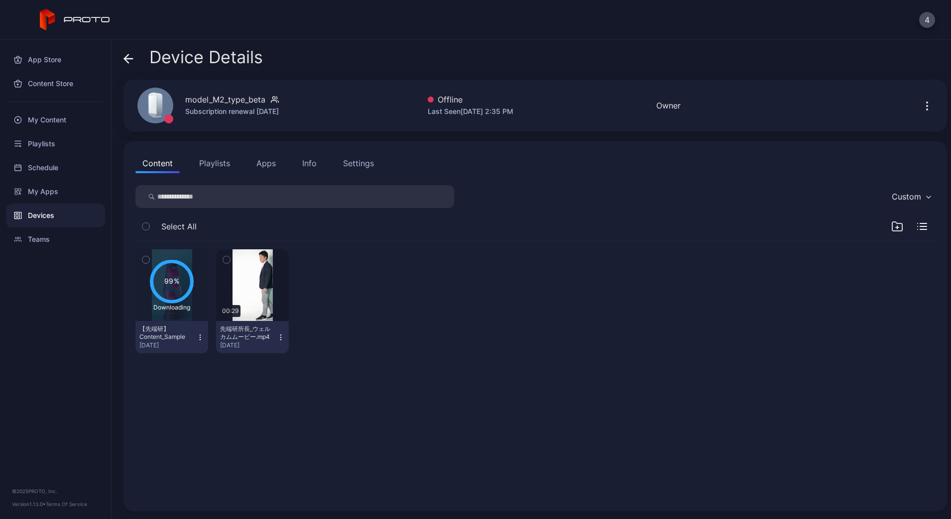
click at [315, 158] on div "Info" at bounding box center [309, 163] width 14 height 12
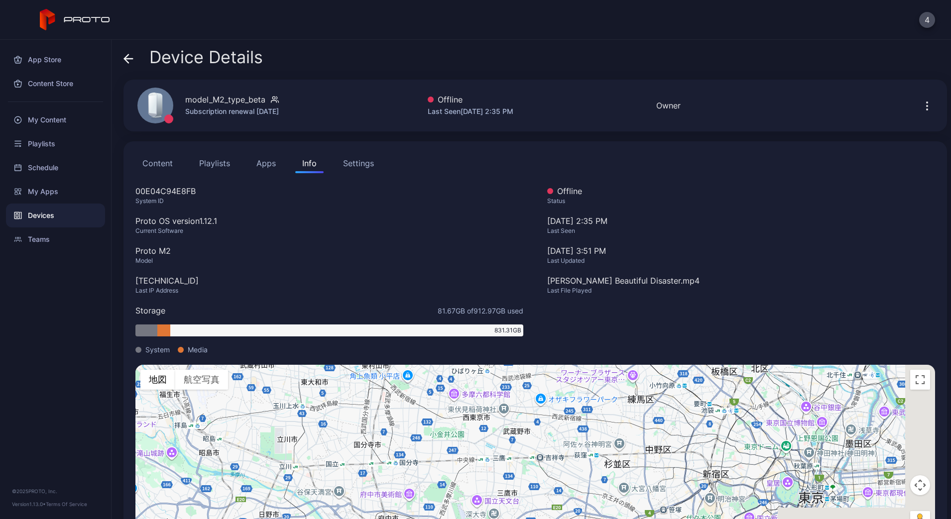
drag, startPoint x: 690, startPoint y: 466, endPoint x: 506, endPoint y: 384, distance: 200.8
click at [511, 384] on div "キーボードでのドラッグ操作を有効にするには、Alt+Enter キーを押します。キーボードでのドラッグが有効になったら、矢印キーを使用してマーカーを移動します…" at bounding box center [535, 454] width 800 height 178
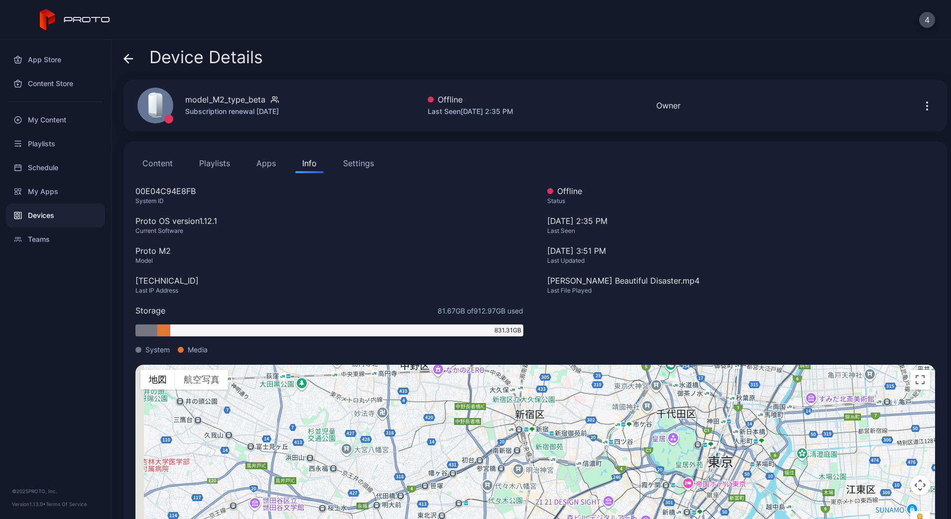
drag, startPoint x: 502, startPoint y: 429, endPoint x: 540, endPoint y: 458, distance: 47.2
click at [540, 415] on div "キーボードでのドラッグ操作を有効にするには、Alt+Enter キーを押します。キーボードでのドラッグが有効になったら、矢印キーを使用してマーカーを移動します…" at bounding box center [535, 454] width 800 height 178
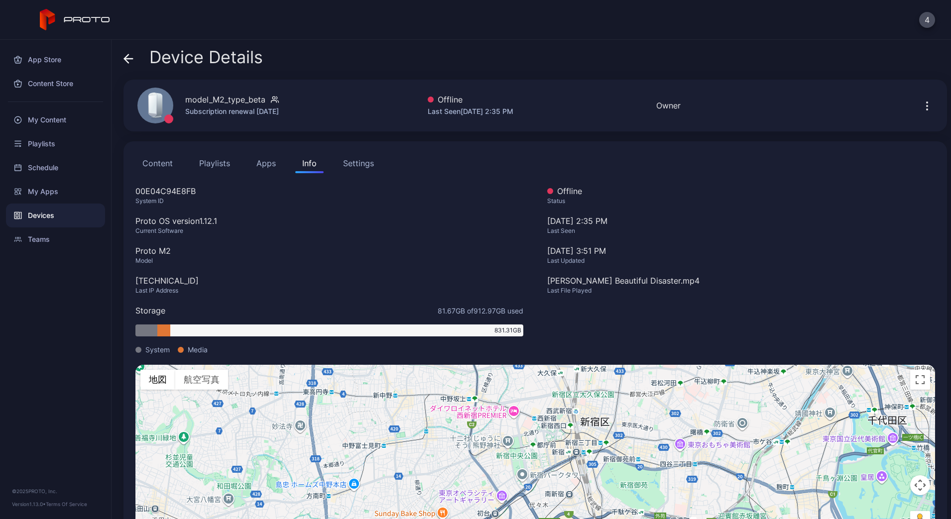
drag, startPoint x: 647, startPoint y: 481, endPoint x: 551, endPoint y: 414, distance: 117.3
click at [633, 415] on div "キーボードでのドラッグ操作を有効にするには、Alt+Enter キーを押します。キーボードでのドラッグが有効になったら、矢印キーを使用してマーカーを移動します…" at bounding box center [535, 454] width 800 height 178
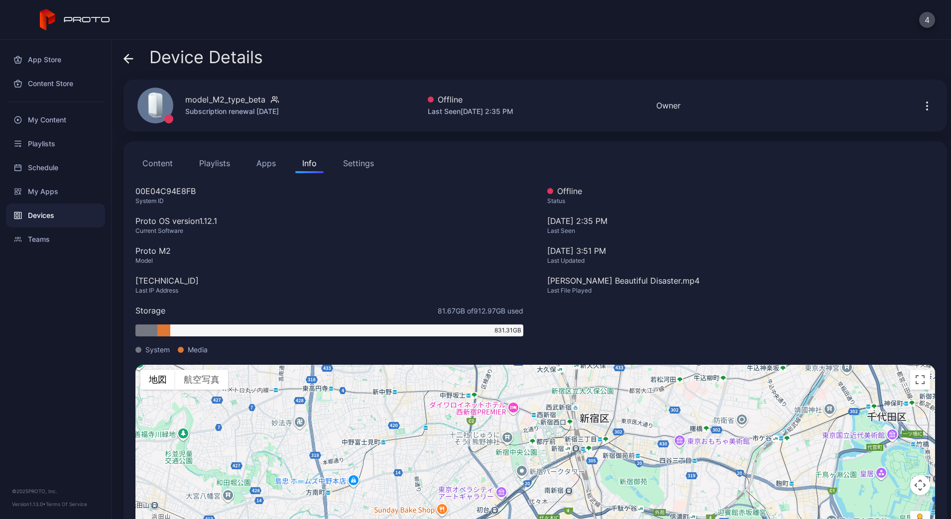
scroll to position [44, 0]
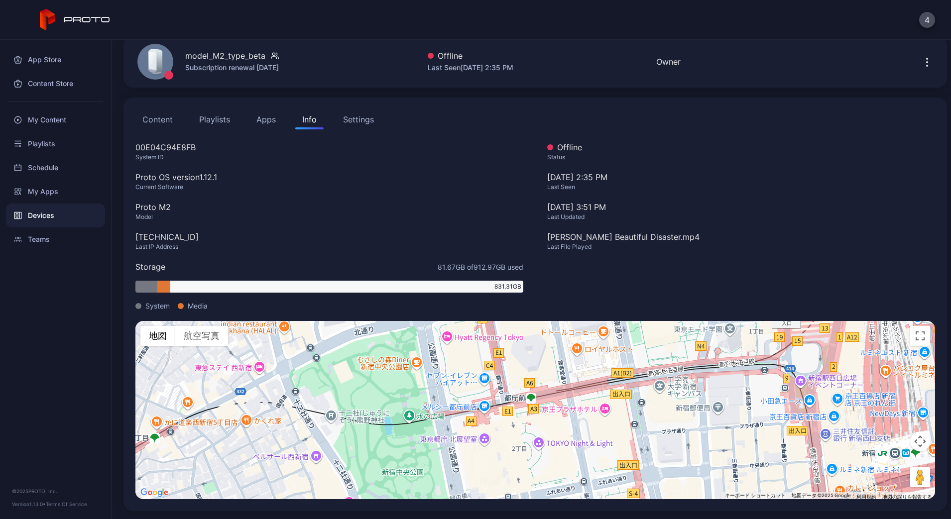
drag, startPoint x: 572, startPoint y: 446, endPoint x: 587, endPoint y: 396, distance: 52.1
click at [587, 396] on div "キーボードでのドラッグ操作を有効にするには、Alt+Enter キーを押します。キーボードでのドラッグが有効になったら、矢印キーを使用してマーカーを移動します…" at bounding box center [535, 410] width 800 height 178
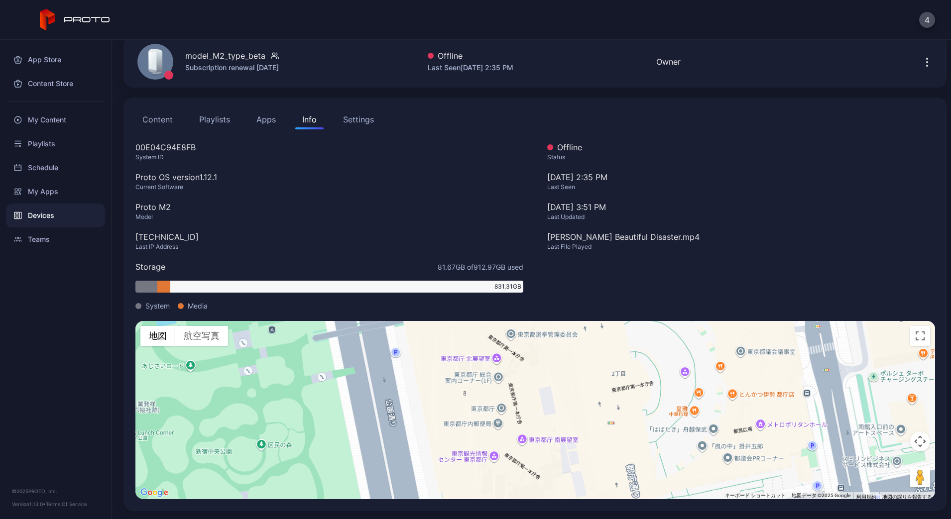
drag, startPoint x: 534, startPoint y: 460, endPoint x: 542, endPoint y: 419, distance: 41.1
click at [542, 415] on div "キーボードでのドラッグ操作を有効にするには、Alt+Enter キーを押します。キーボードでのドラッグが有効になったら、矢印キーを使用してマーカーを移動します…" at bounding box center [535, 410] width 800 height 178
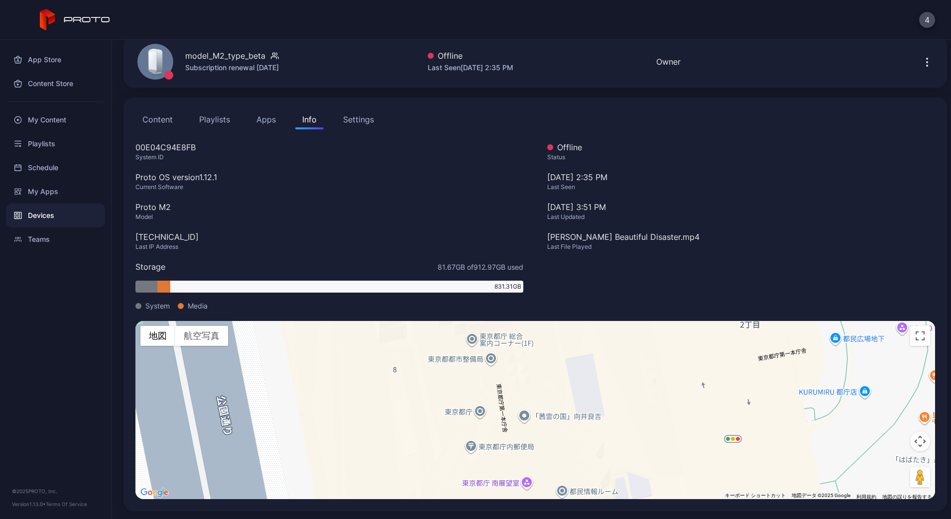
click at [41, 218] on div "Devices" at bounding box center [55, 216] width 99 height 24
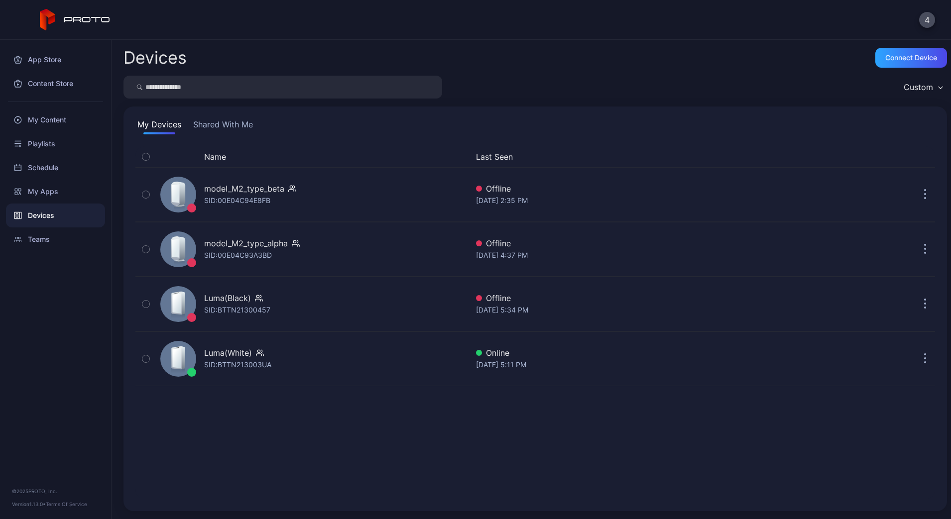
click at [224, 128] on button "Shared With Me" at bounding box center [223, 126] width 64 height 16
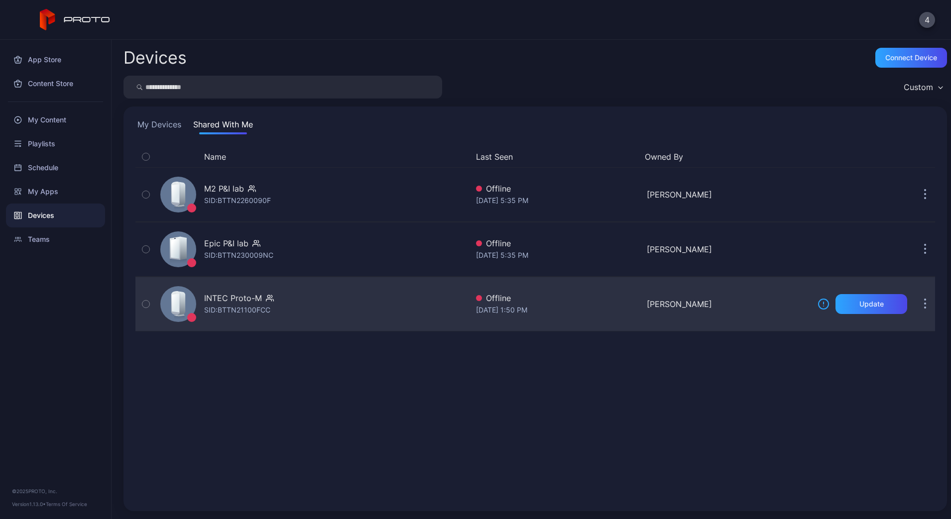
click at [238, 301] on div "INTEC Proto-M" at bounding box center [233, 298] width 58 height 12
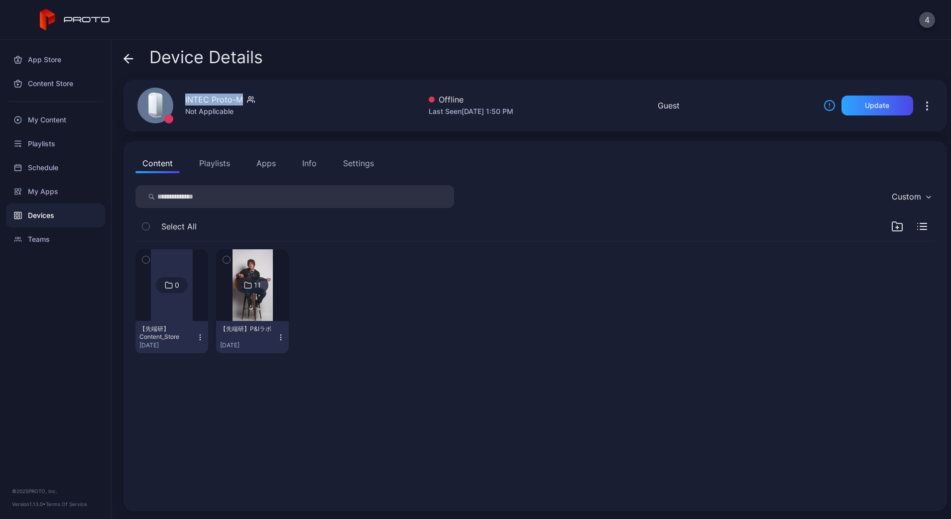
drag, startPoint x: 180, startPoint y: 99, endPoint x: 262, endPoint y: 116, distance: 84.1
click at [249, 99] on div "INTEC Proto-M Not Applicable" at bounding box center [204, 106] width 159 height 54
copy div "INTEC Proto-M"
click at [315, 166] on div "Info" at bounding box center [309, 163] width 14 height 12
